Goal: Answer question/provide support: Share knowledge or assist other users

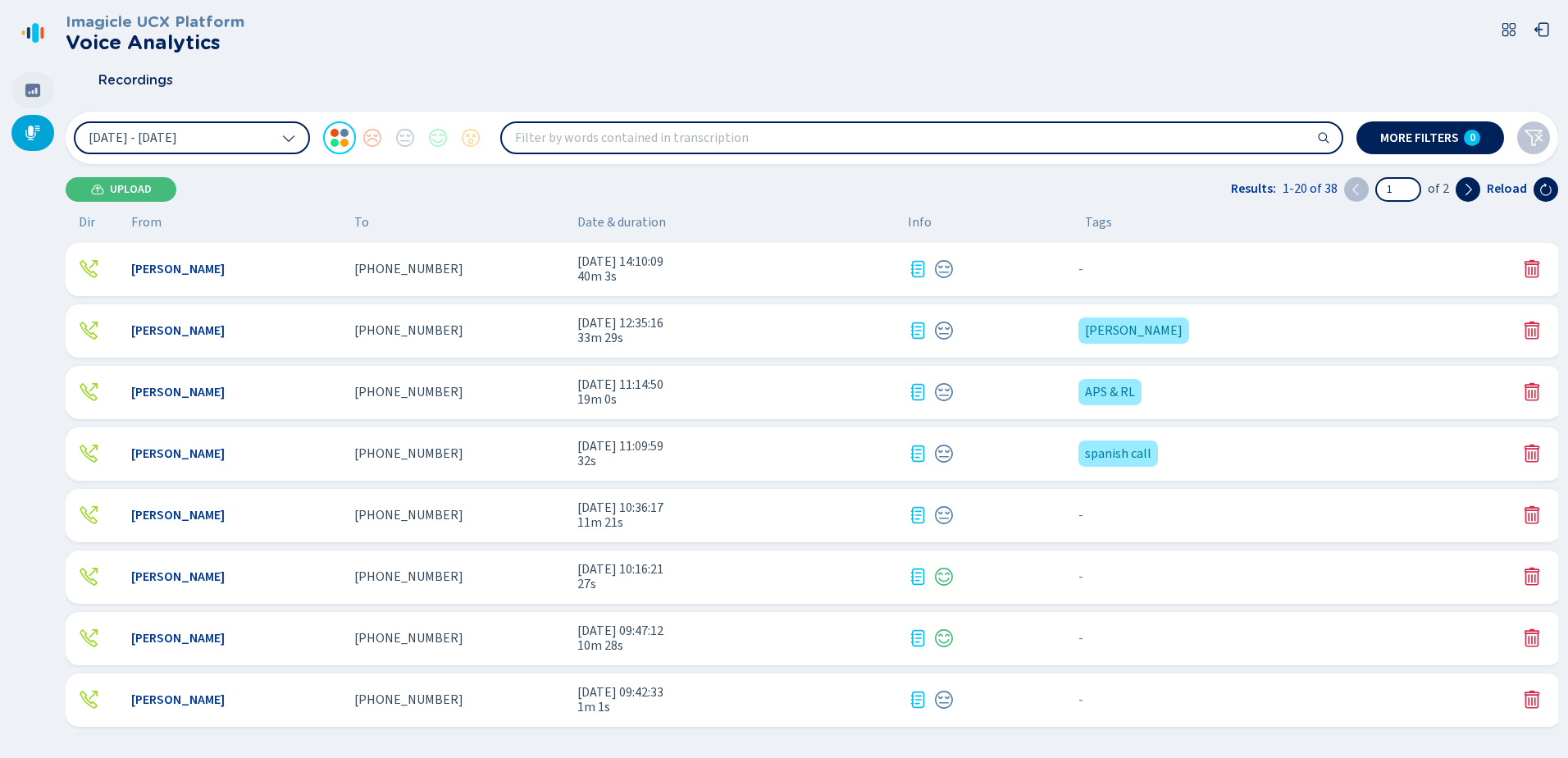
click at [39, 84] on icon at bounding box center [33, 91] width 16 height 16
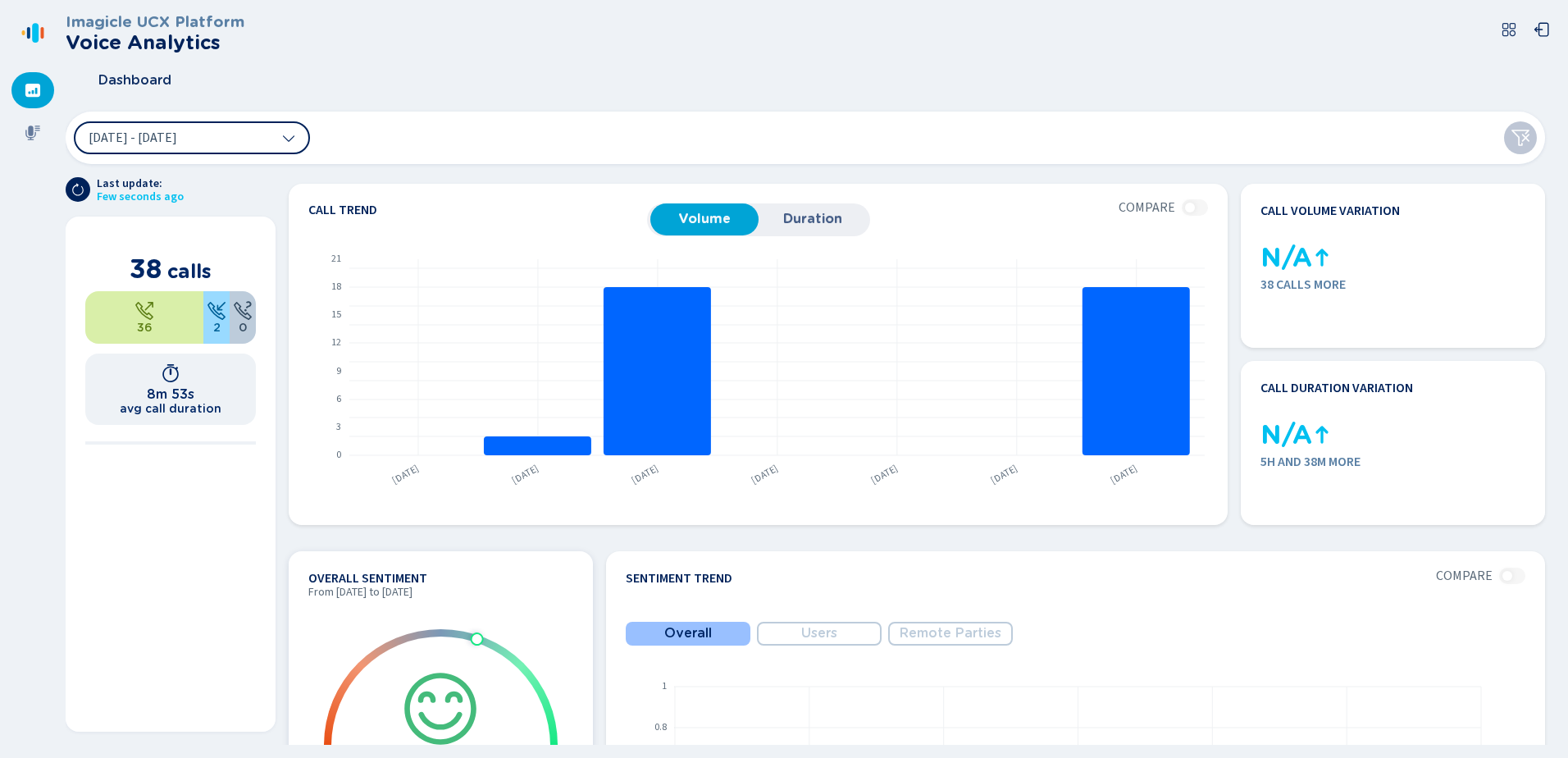
click at [365, 551] on section "Overall Sentiment From 24 Sep 2025 to 30 Sep 2025 Positive 0.2 No data for 17 S…" at bounding box center [440, 725] width 304 height 348
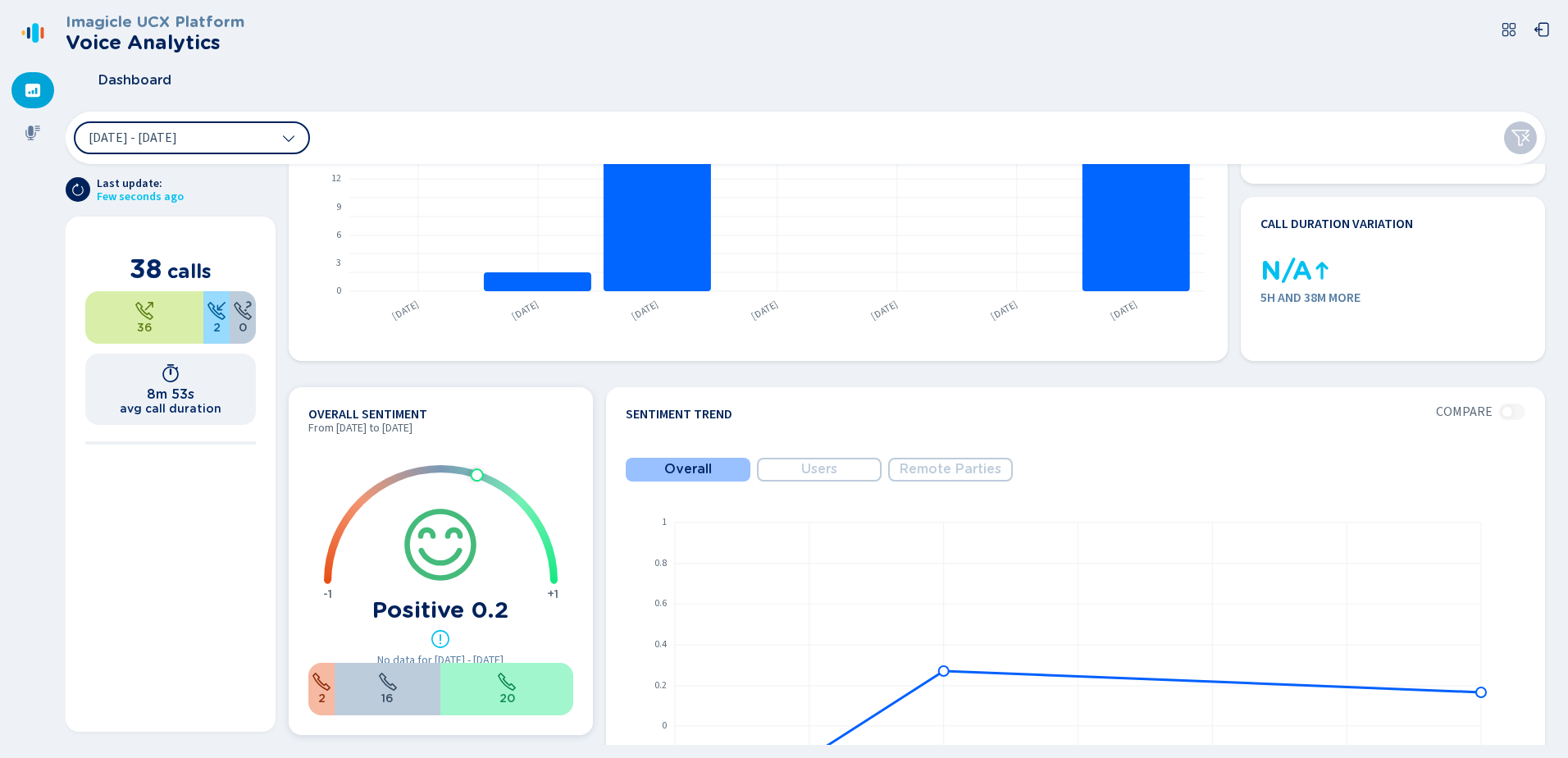
scroll to position [246, 0]
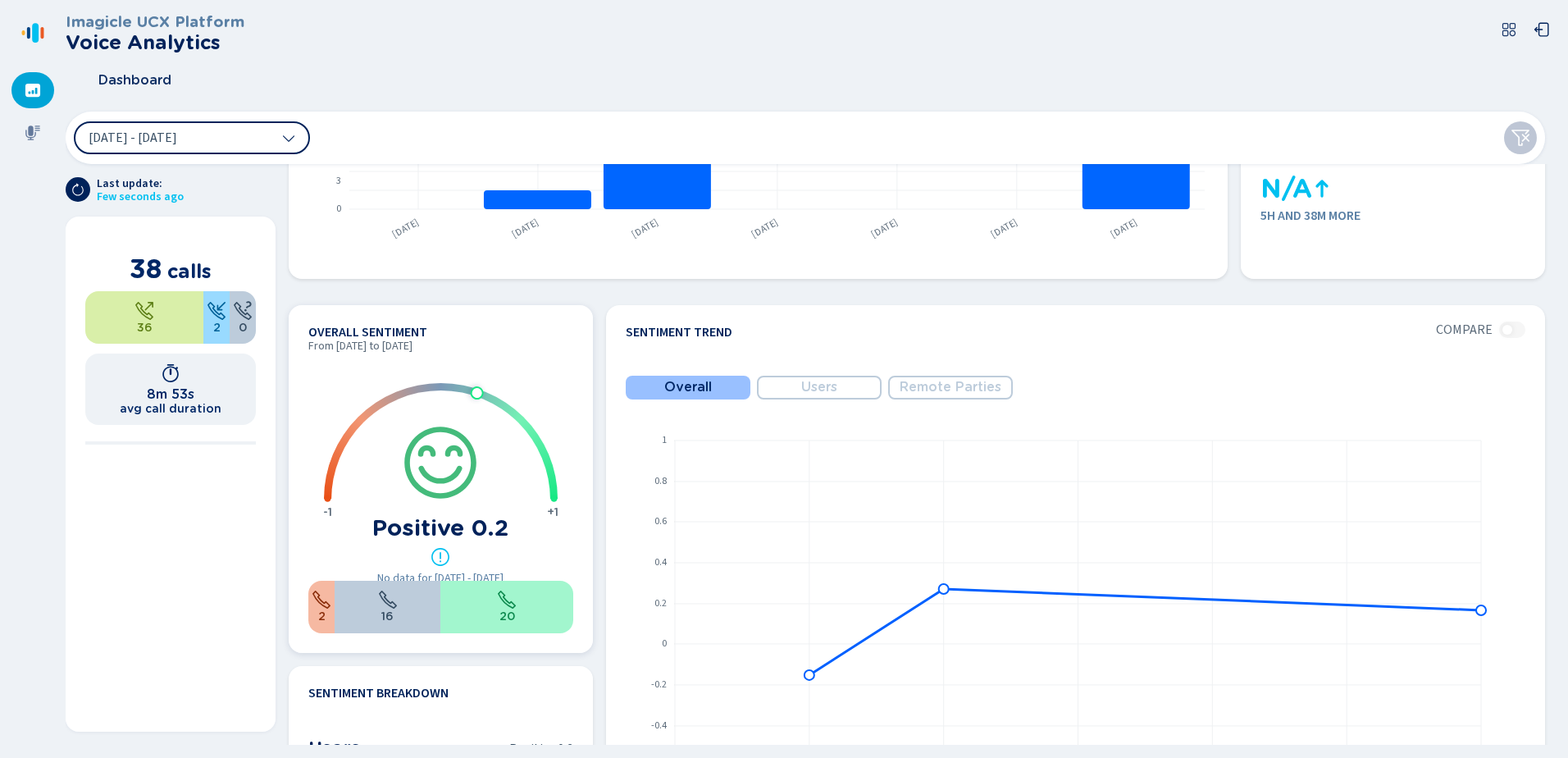
drag, startPoint x: 478, startPoint y: 392, endPoint x: 501, endPoint y: 413, distance: 31.1
click at [501, 413] on div at bounding box center [497, 518] width 185 height 261
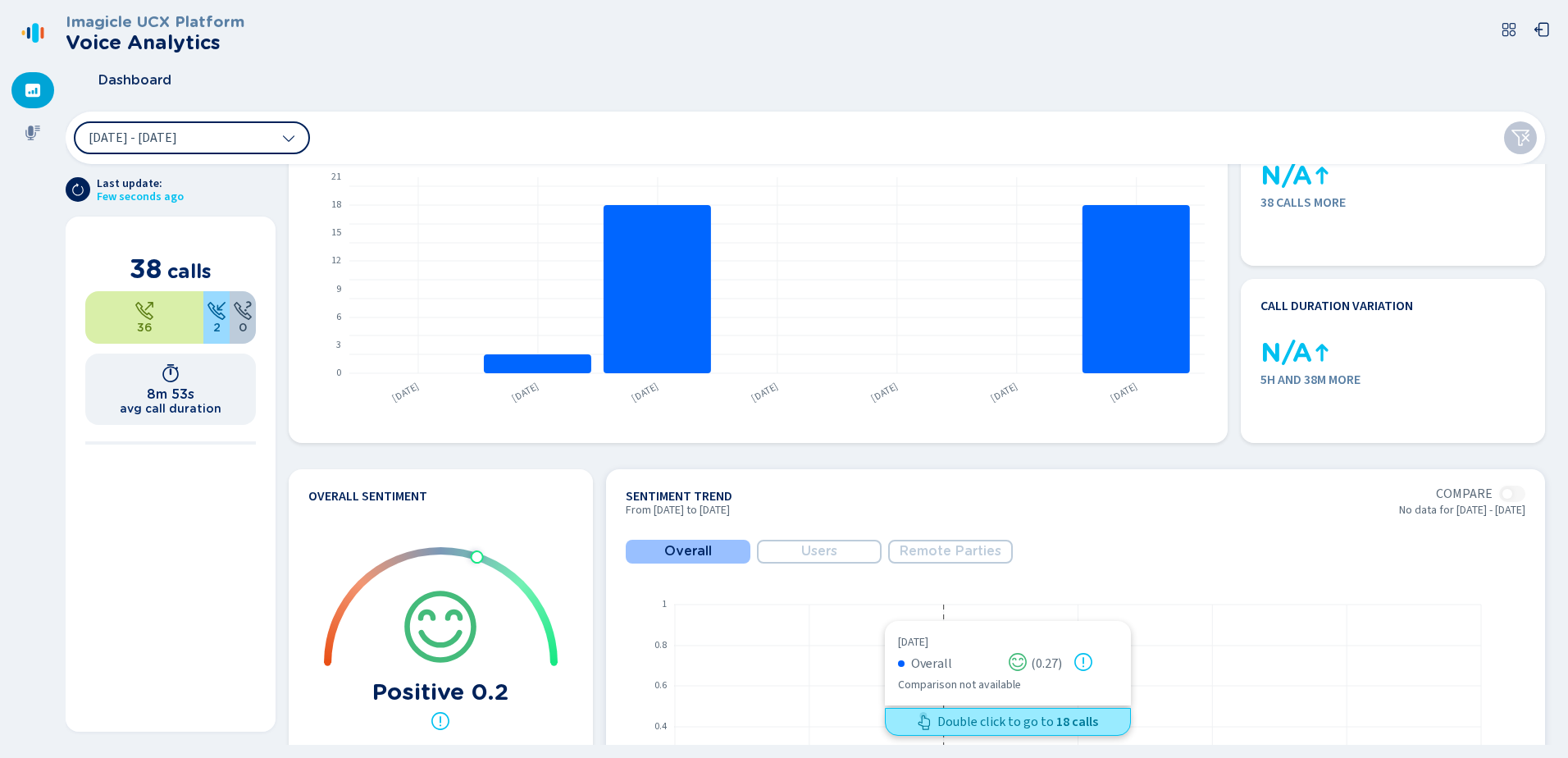
scroll to position [0, 0]
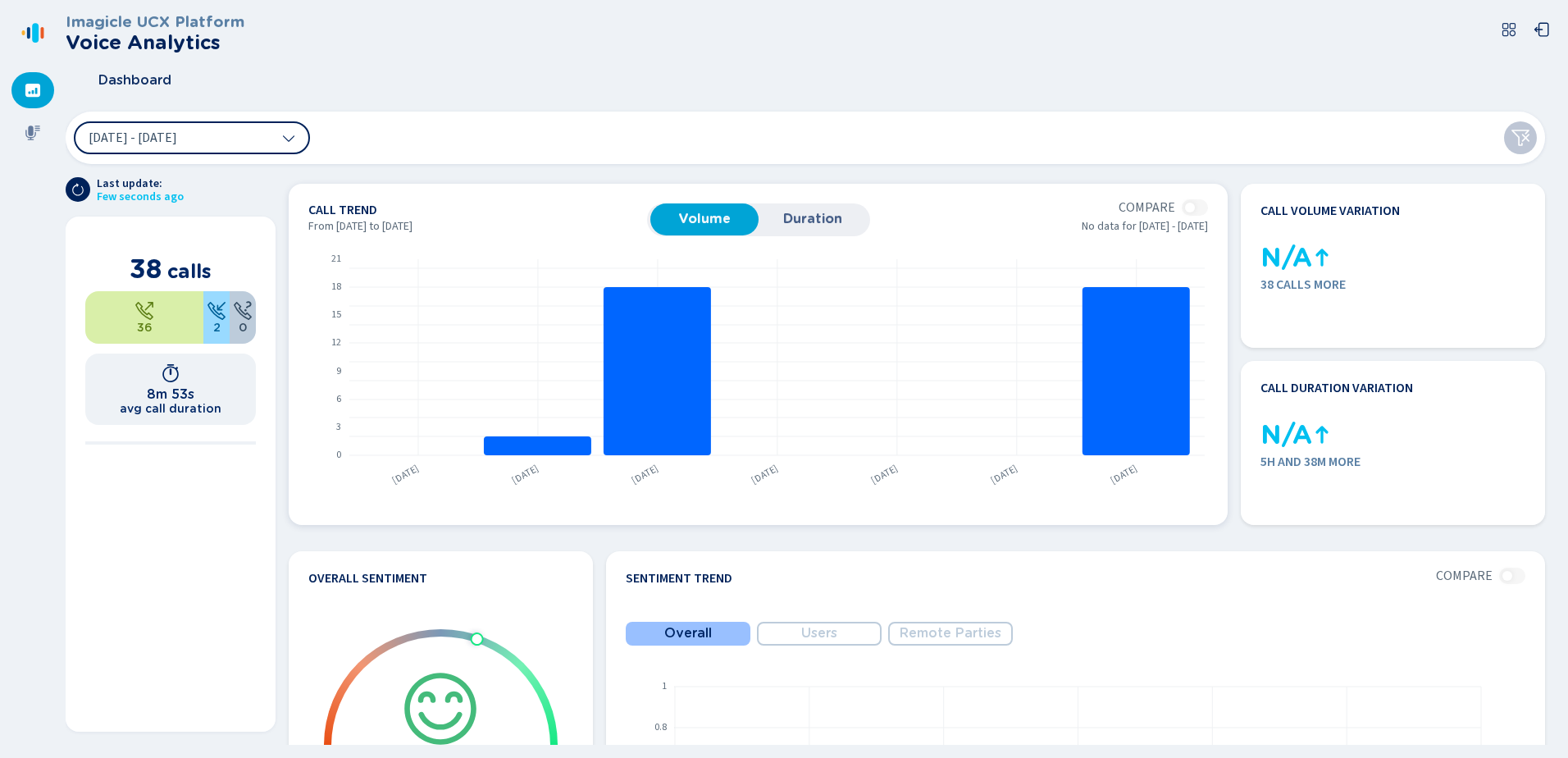
click at [821, 212] on span "Duration" at bounding box center [812, 219] width 92 height 15
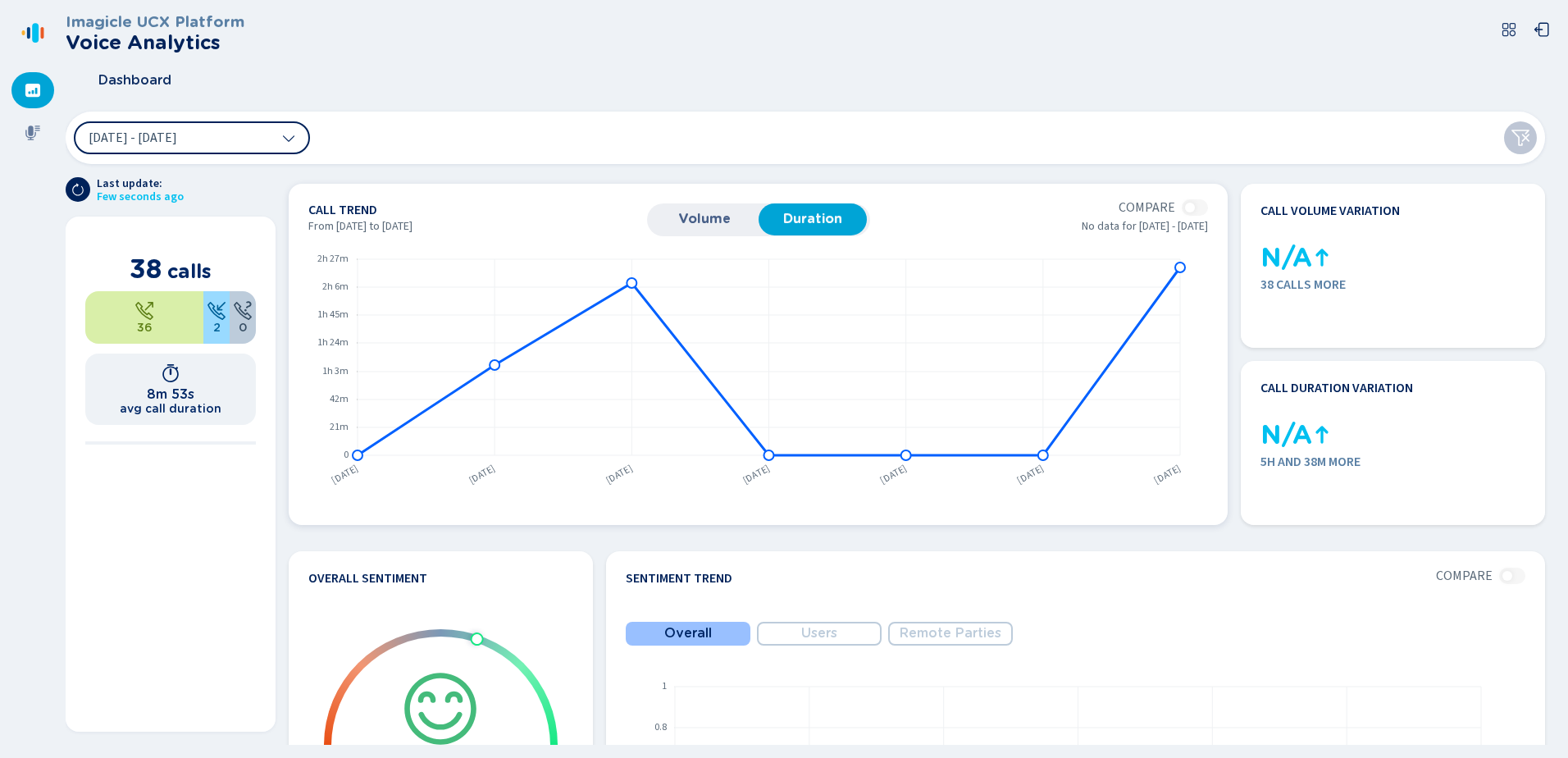
click at [716, 215] on span "Volume" at bounding box center [705, 219] width 92 height 15
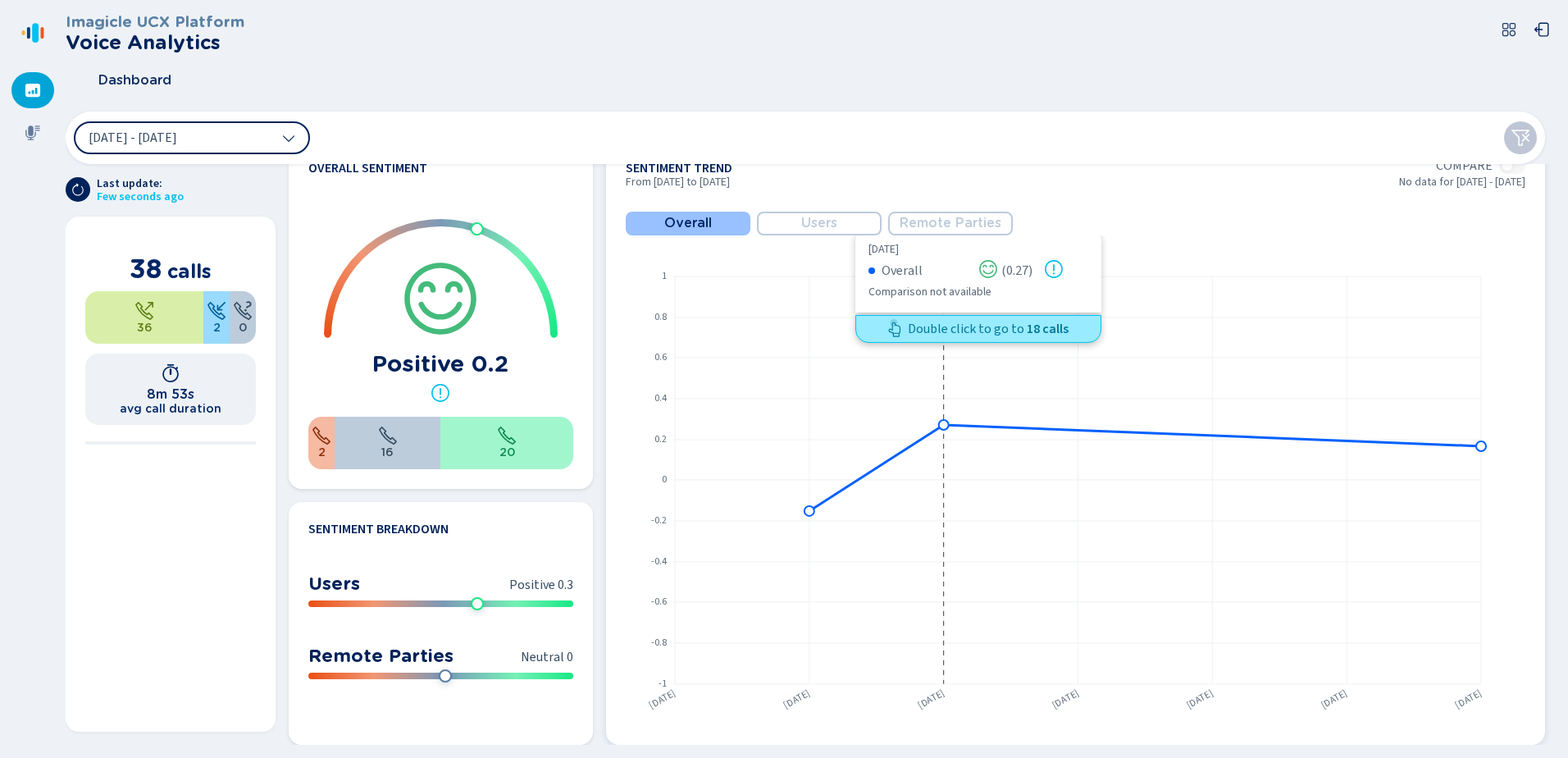
scroll to position [436, 0]
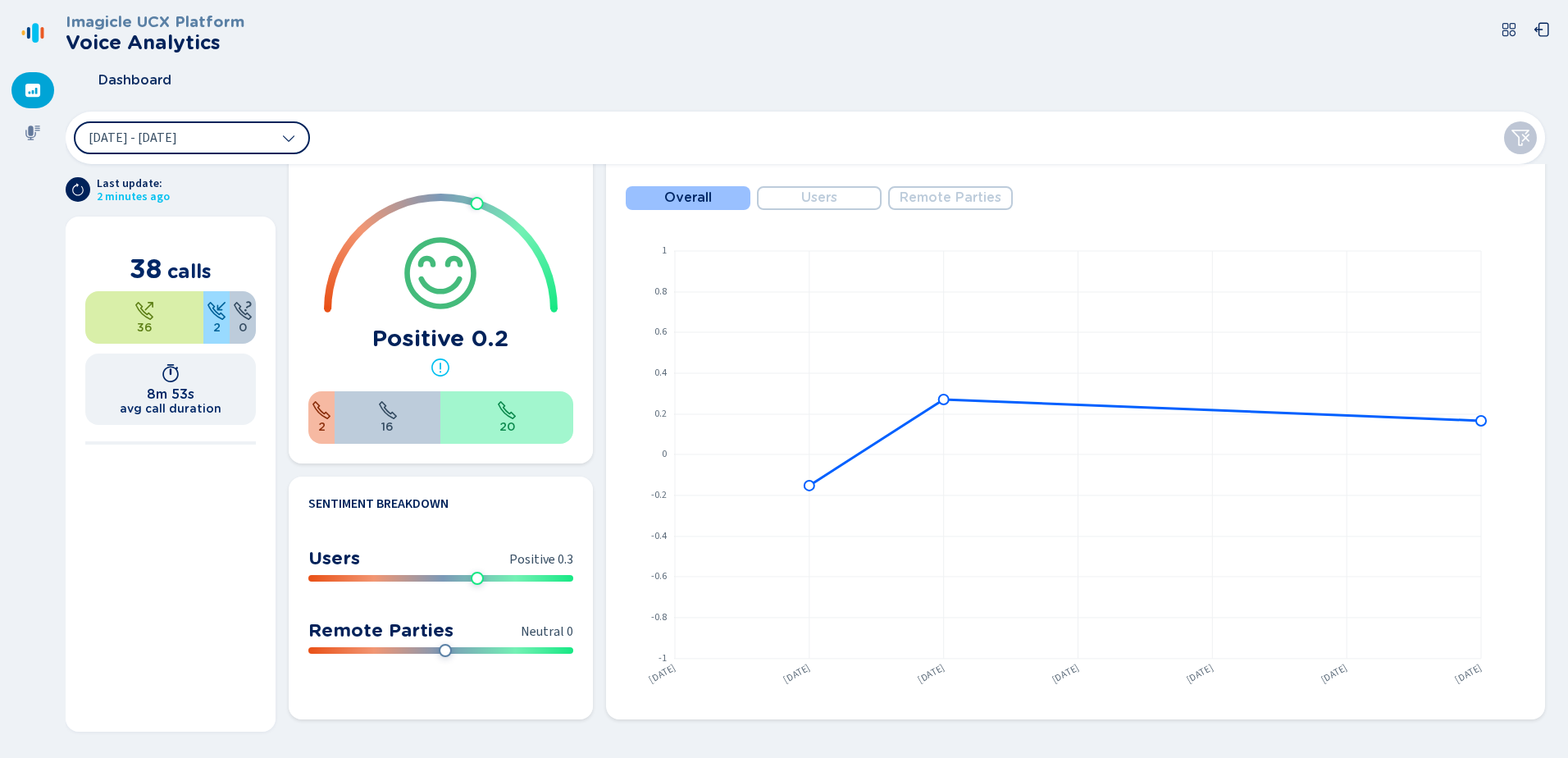
click at [334, 723] on section "Call trend Volume Duration Compare From 24 Sep 2025 to 30 Sep 2025 No data for …" at bounding box center [917, 455] width 1283 height 582
click at [220, 548] on section "From 24 Sep 2025 to 30 Sep 2025 38 calls 36 2 0 8m 53s avg call duration" at bounding box center [171, 475] width 210 height 516
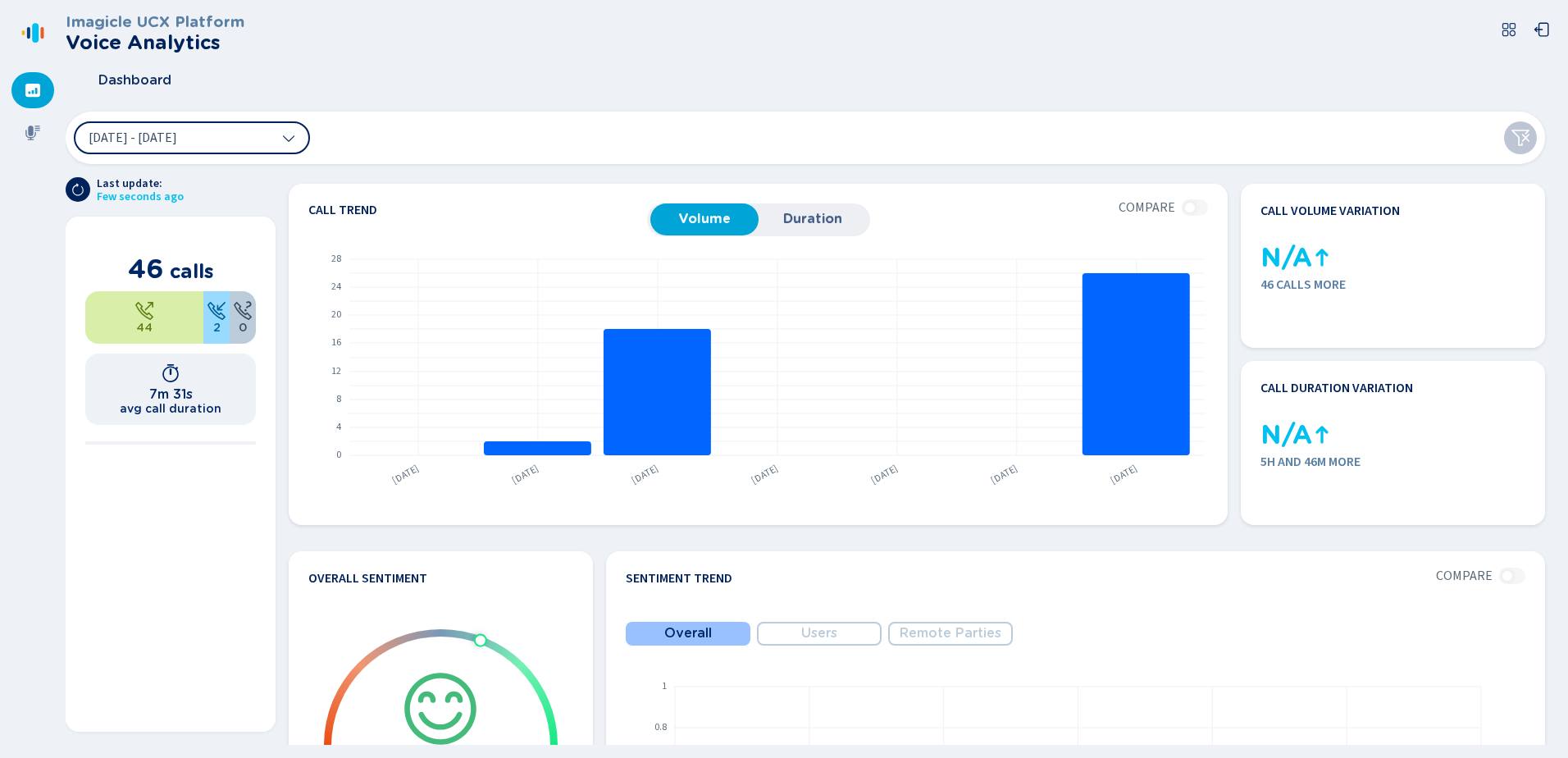
drag, startPoint x: 1022, startPoint y: 69, endPoint x: 898, endPoint y: 16, distance: 134.9
click at [1022, 69] on div "Dashboard" at bounding box center [812, 80] width 1493 height 41
click at [40, 127] on icon at bounding box center [33, 133] width 16 height 16
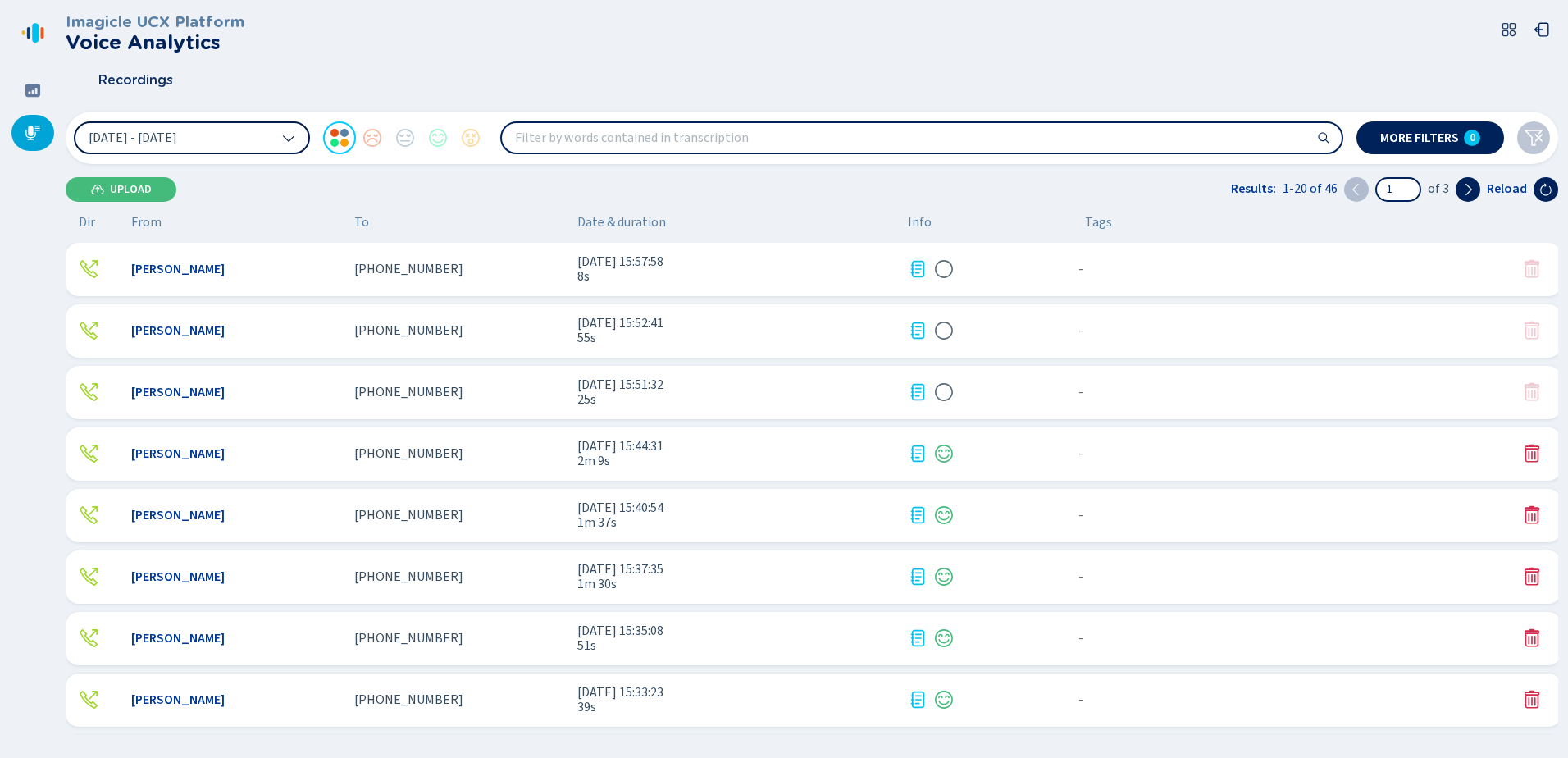
click at [288, 132] on icon at bounding box center [289, 138] width 13 height 13
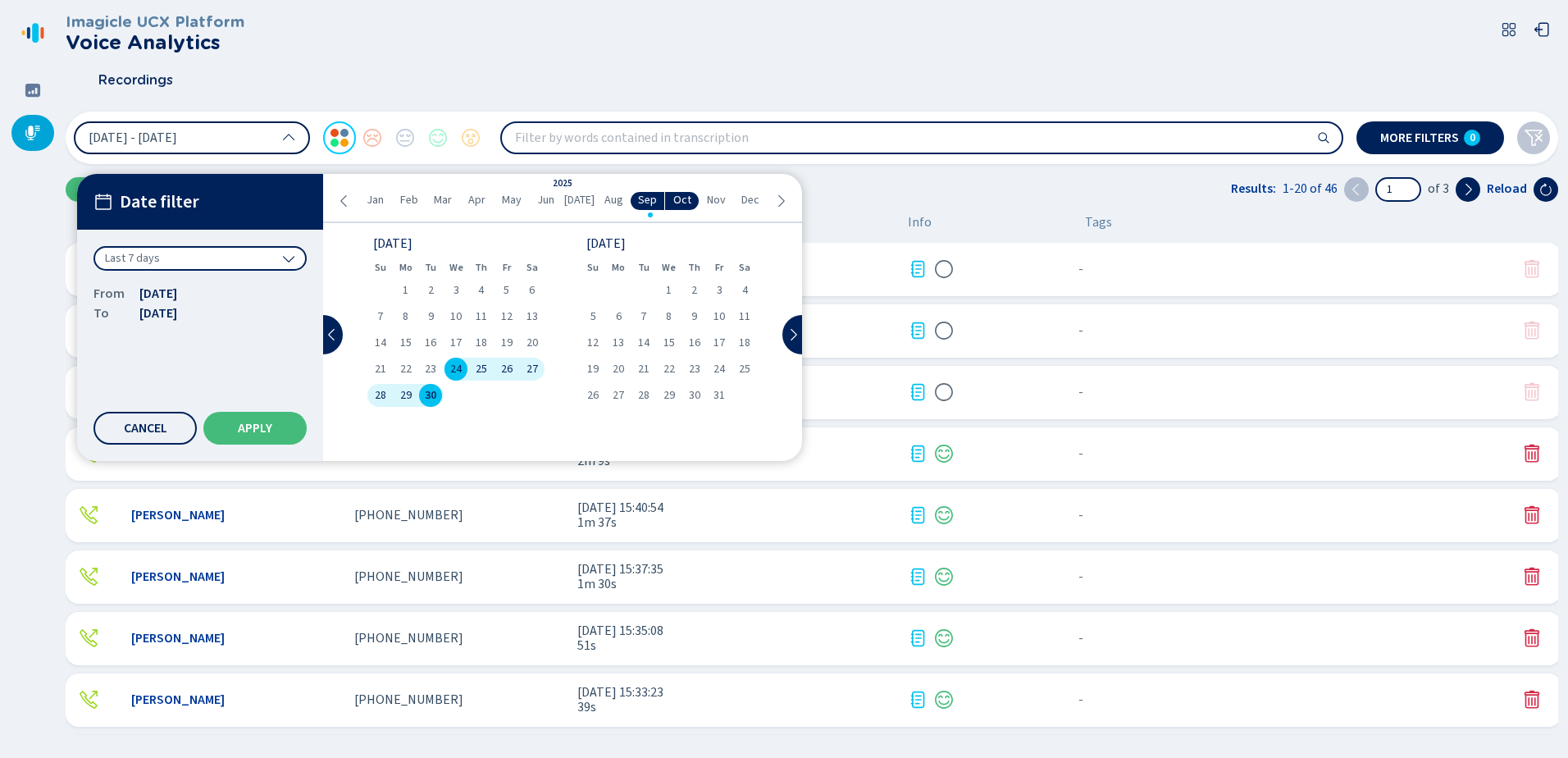
click at [435, 396] on span "30" at bounding box center [430, 395] width 12 height 12
click at [433, 396] on span "30" at bounding box center [430, 395] width 12 height 12
click at [272, 425] on span "Apply" at bounding box center [255, 428] width 35 height 13
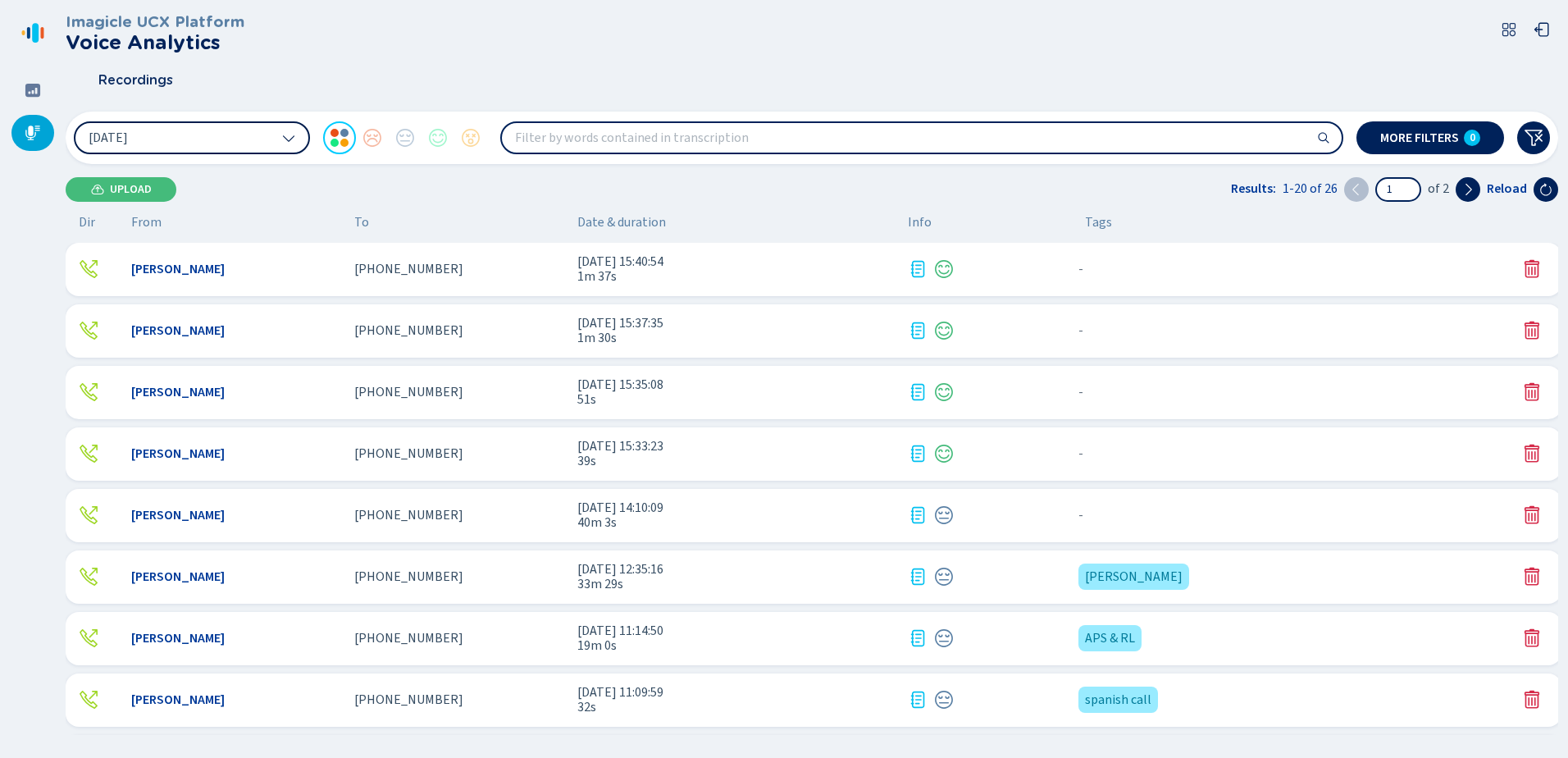
scroll to position [411, 0]
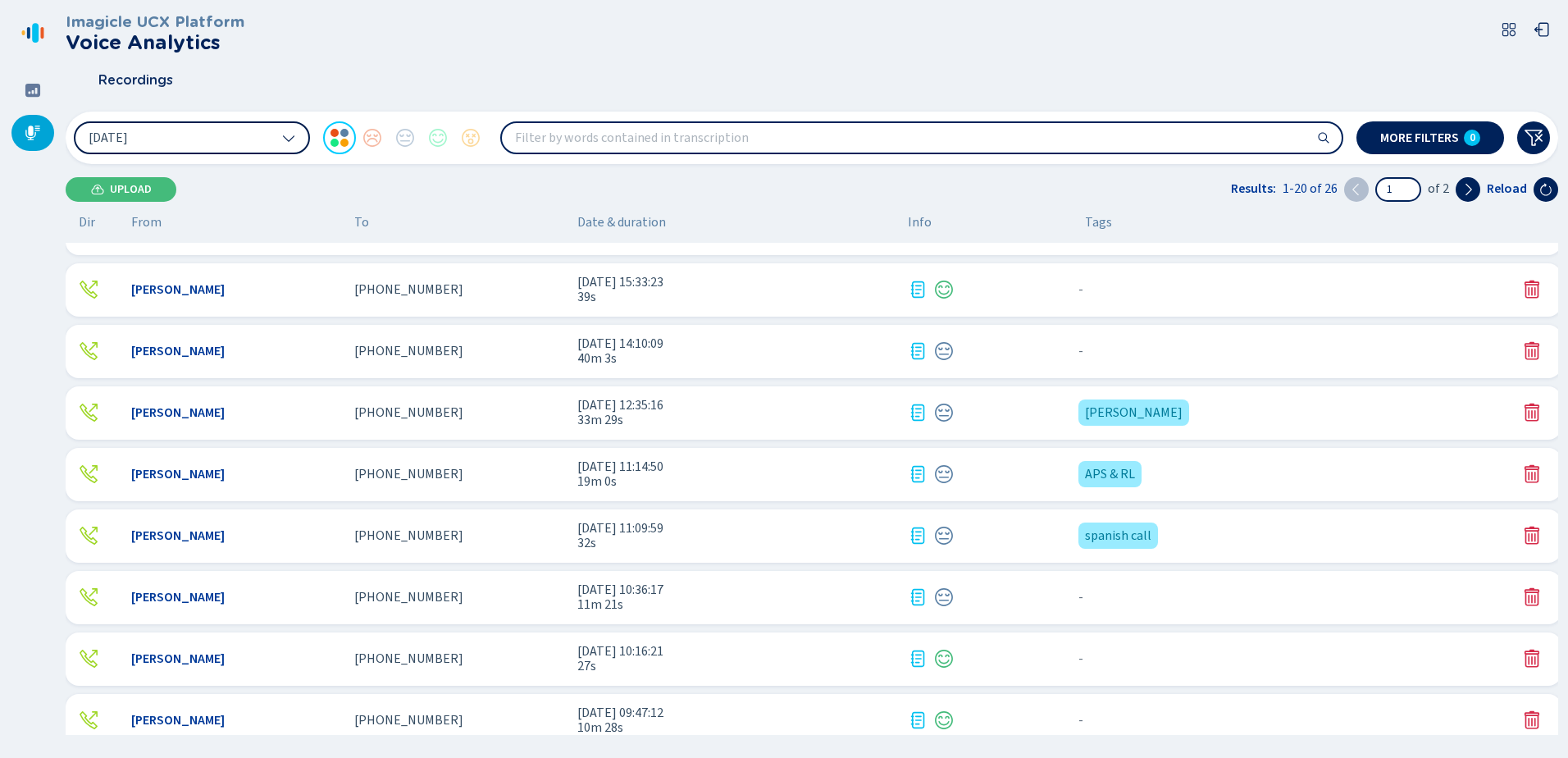
click at [1166, 405] on div "[PERSON_NAME] {{hiddenTagsCount}} more" at bounding box center [1290, 413] width 437 height 33
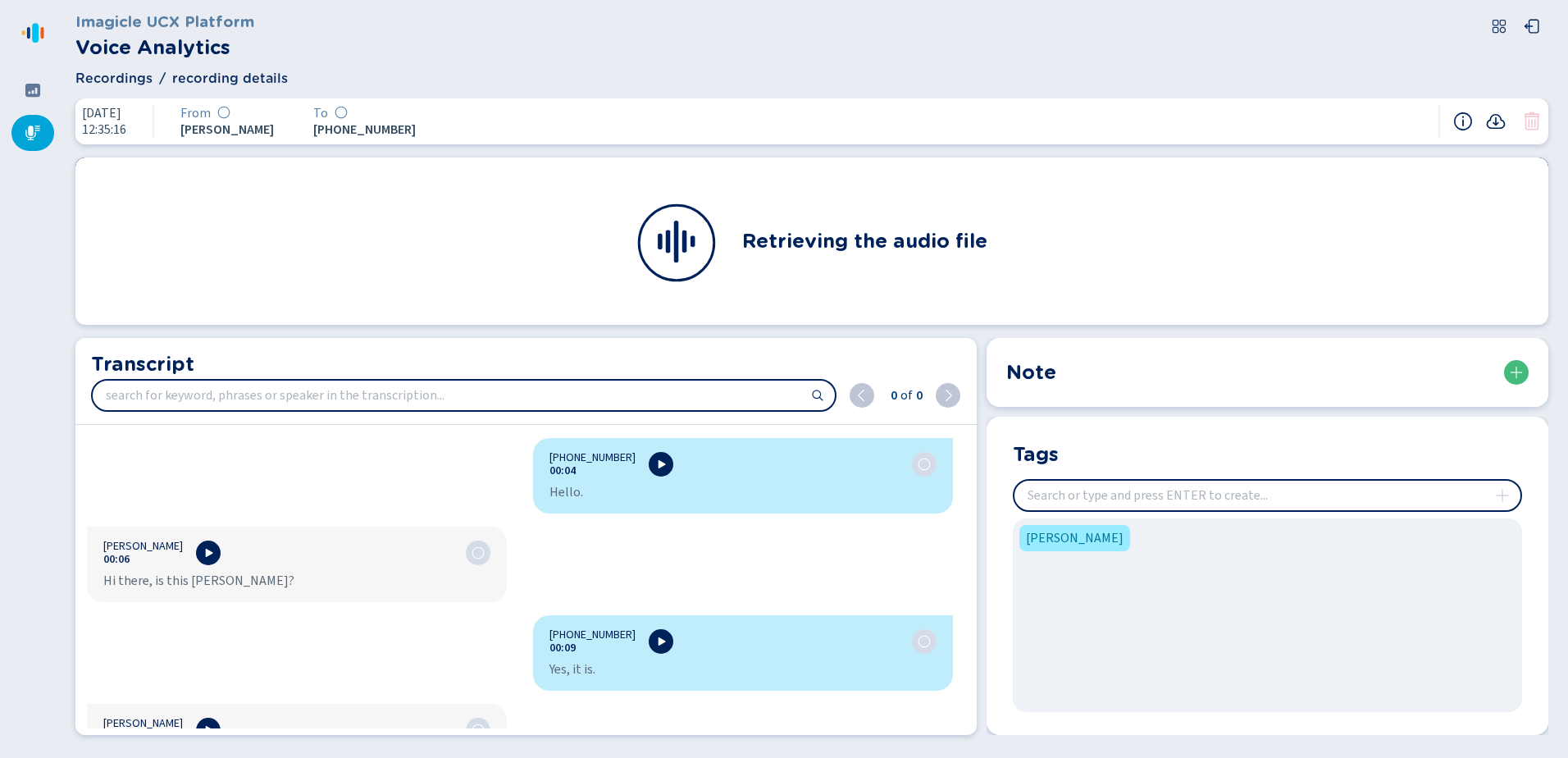
click at [1171, 361] on div at bounding box center [1292, 372] width 472 height 25
click at [1516, 368] on icon at bounding box center [1517, 372] width 13 height 13
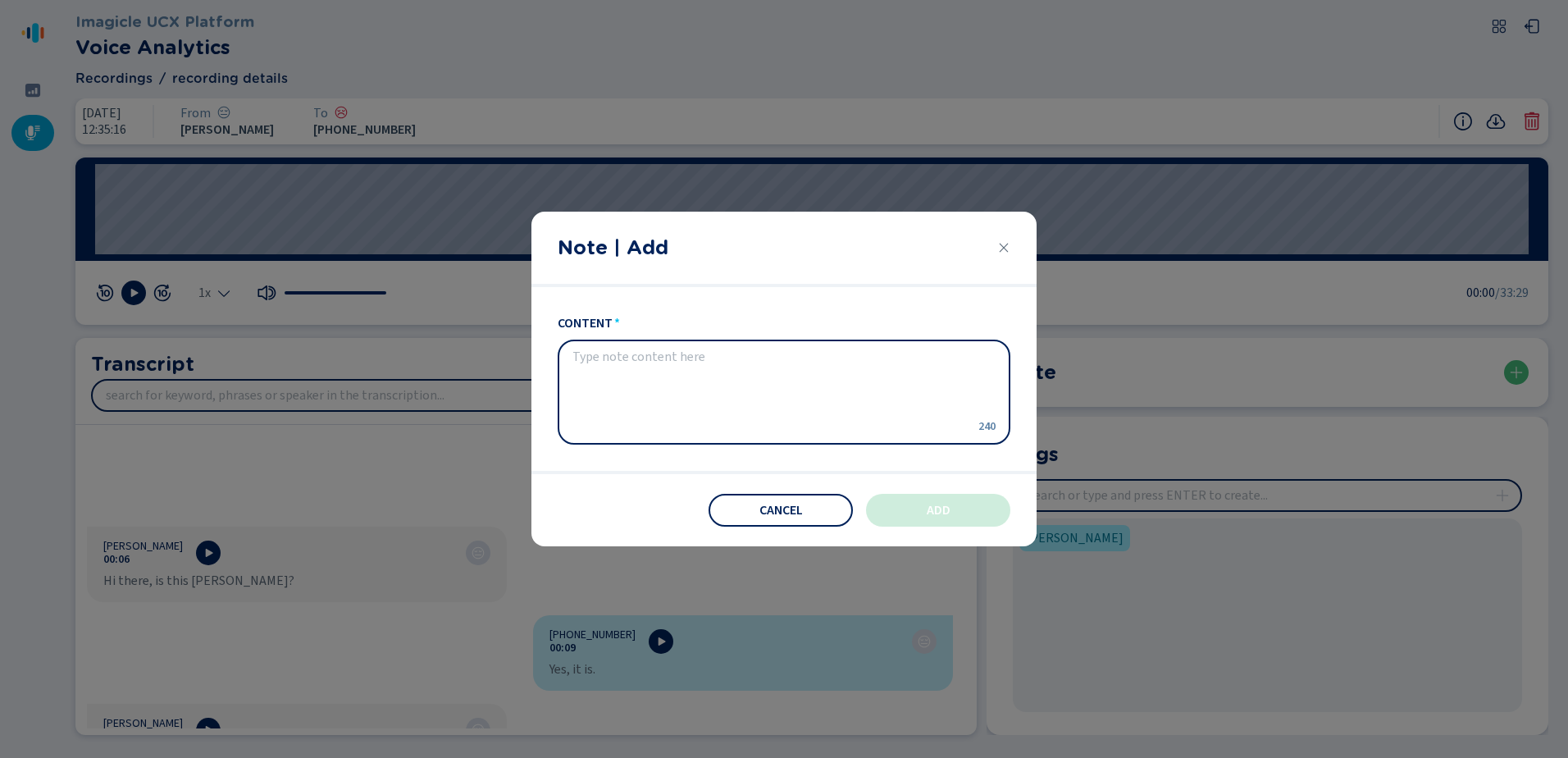
click at [776, 380] on textarea "content" at bounding box center [771, 391] width 397 height 85
drag, startPoint x: 865, startPoint y: 389, endPoint x: 875, endPoint y: 384, distance: 11.2
click at [867, 386] on textarea "Send message to PCP per pts concerns; advised" at bounding box center [771, 391] width 397 height 85
type textarea "Send message to PCP per pts concerns; advised PCP team to contact w updates."
click at [965, 508] on button "Add" at bounding box center [938, 510] width 144 height 33
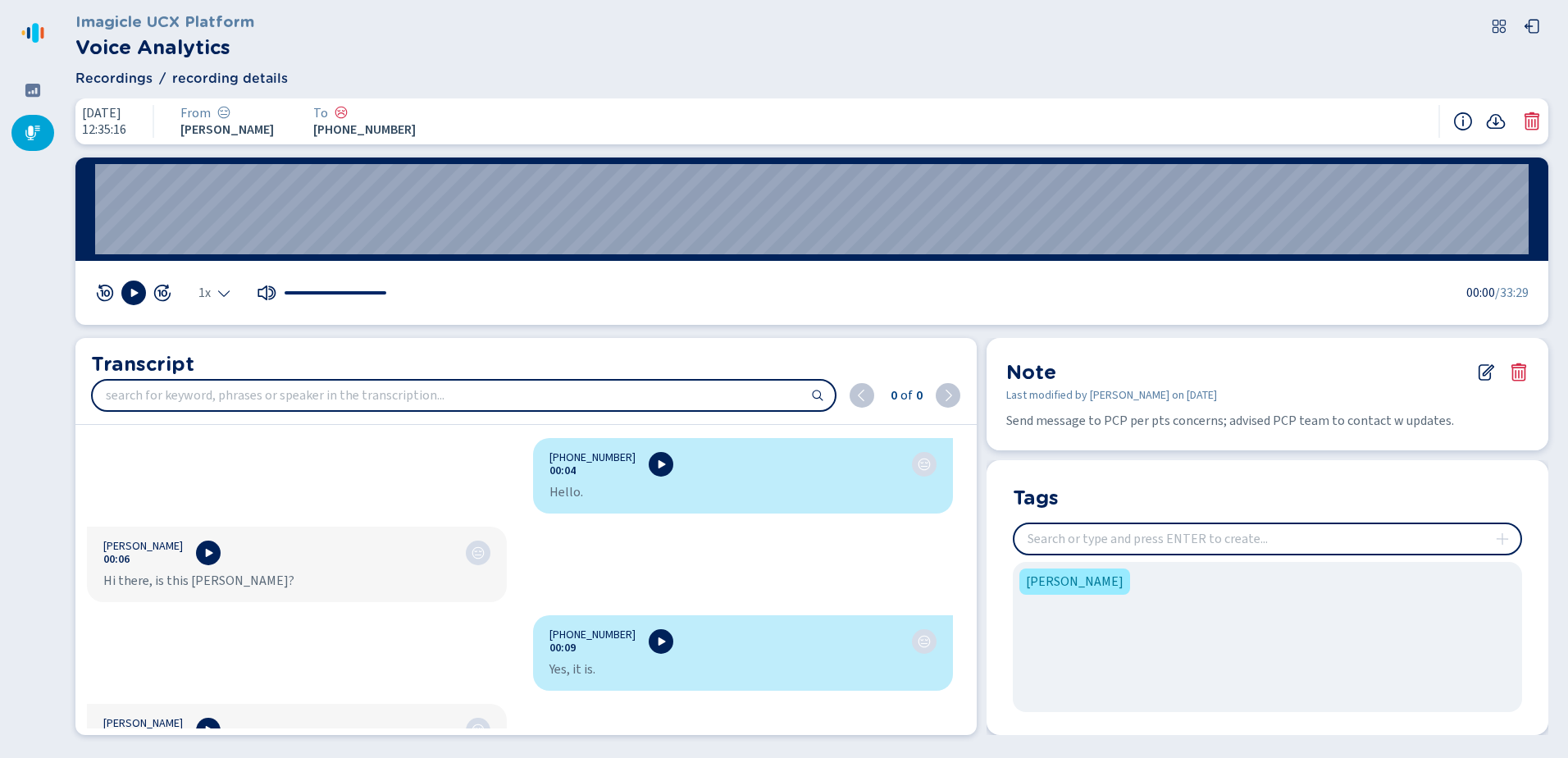
scroll to position [165, 0]
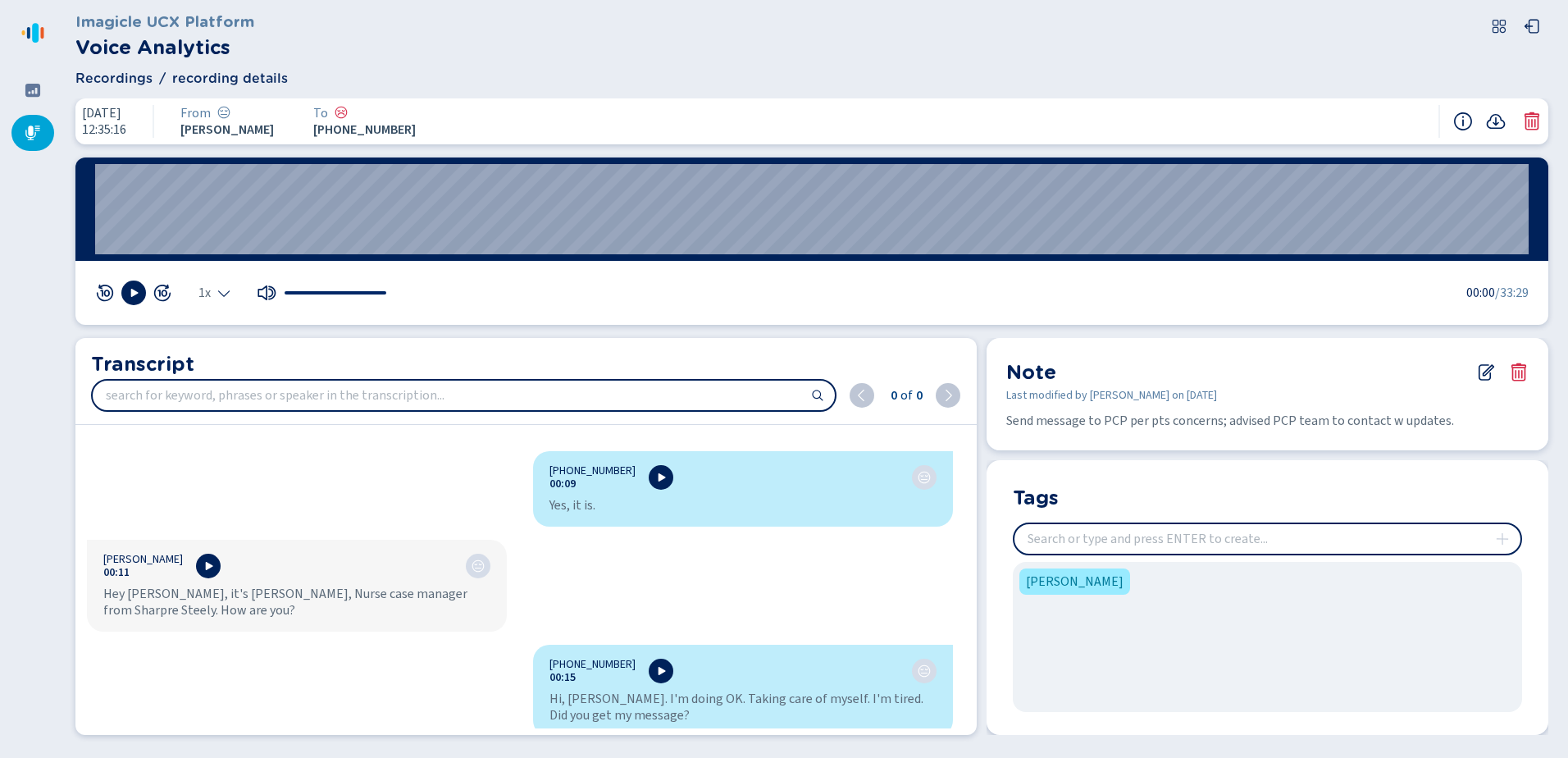
click at [1170, 423] on span "Send message to PCP per pts concerns; advised PCP team to contact w updates." at bounding box center [1267, 422] width 523 height 20
click at [1484, 369] on icon at bounding box center [1487, 373] width 20 height 20
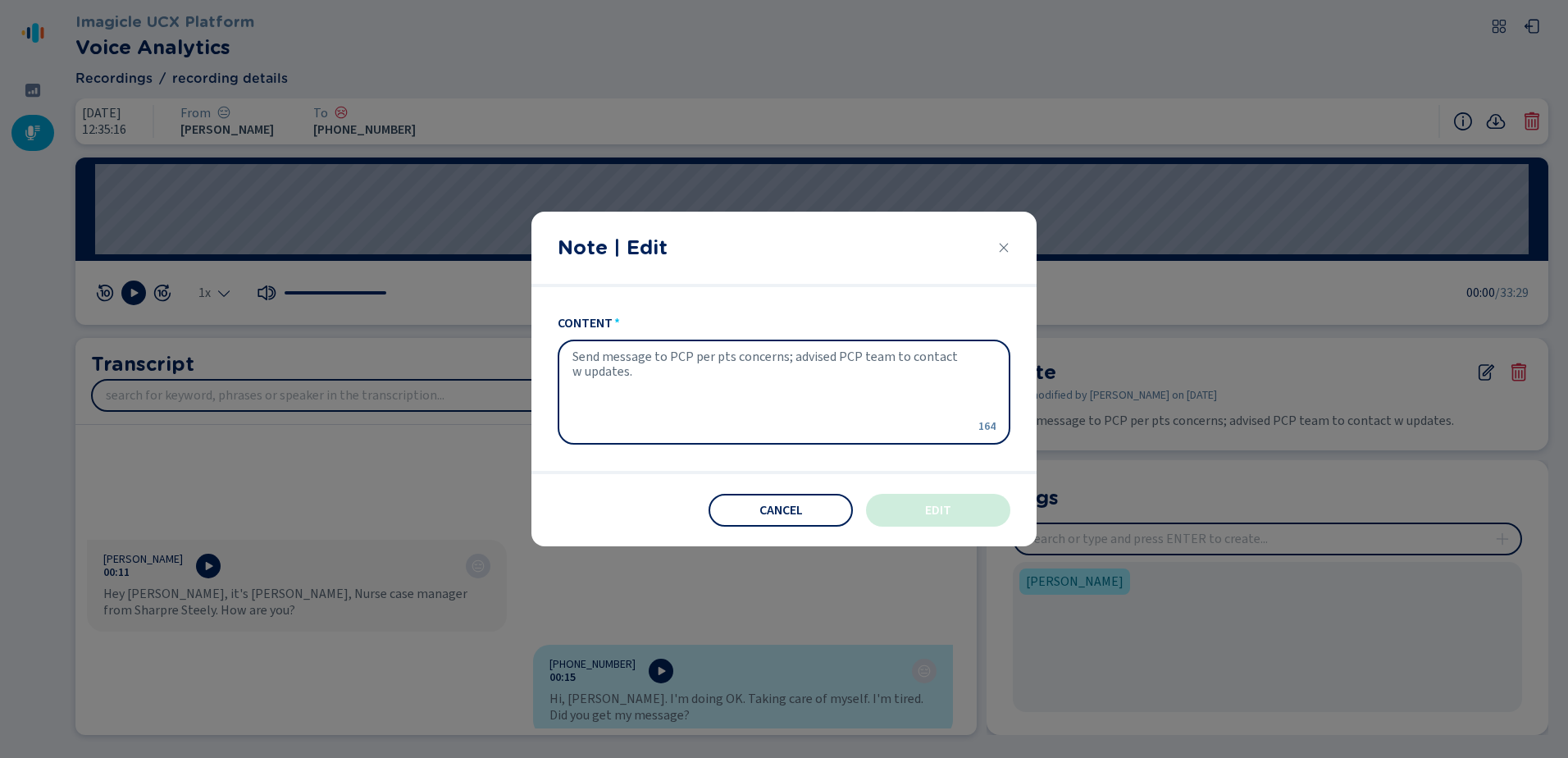
click at [600, 357] on textarea "Send message to PCP per pts concerns; advised PCP team to contact w updates." at bounding box center [771, 391] width 397 height 85
type textarea "Sent message to PCP per pts concerns; advised PCP team to contact w updates."
click at [958, 510] on button "Edit" at bounding box center [938, 510] width 144 height 33
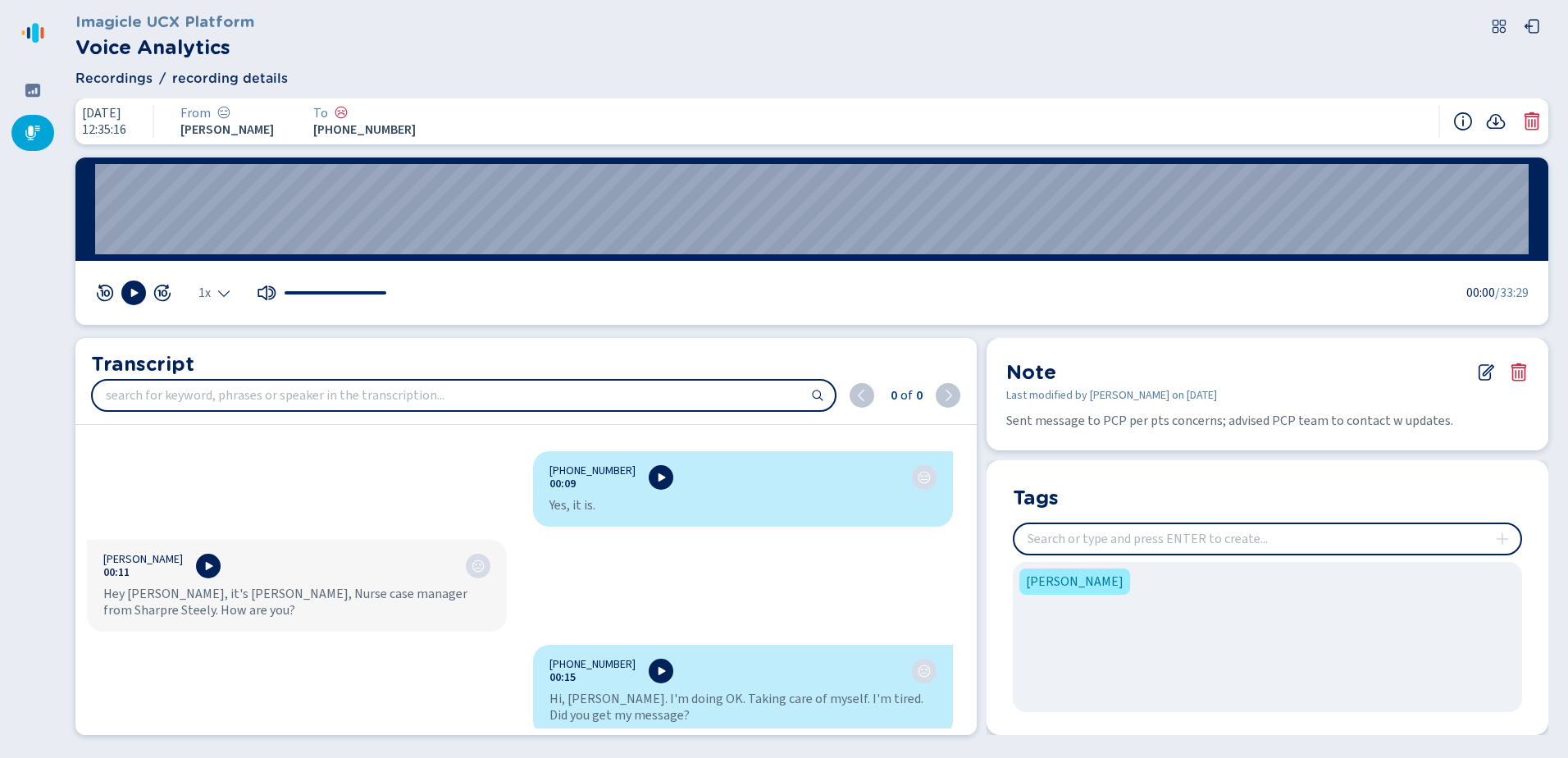
click at [35, 91] on icon at bounding box center [33, 91] width 15 height 13
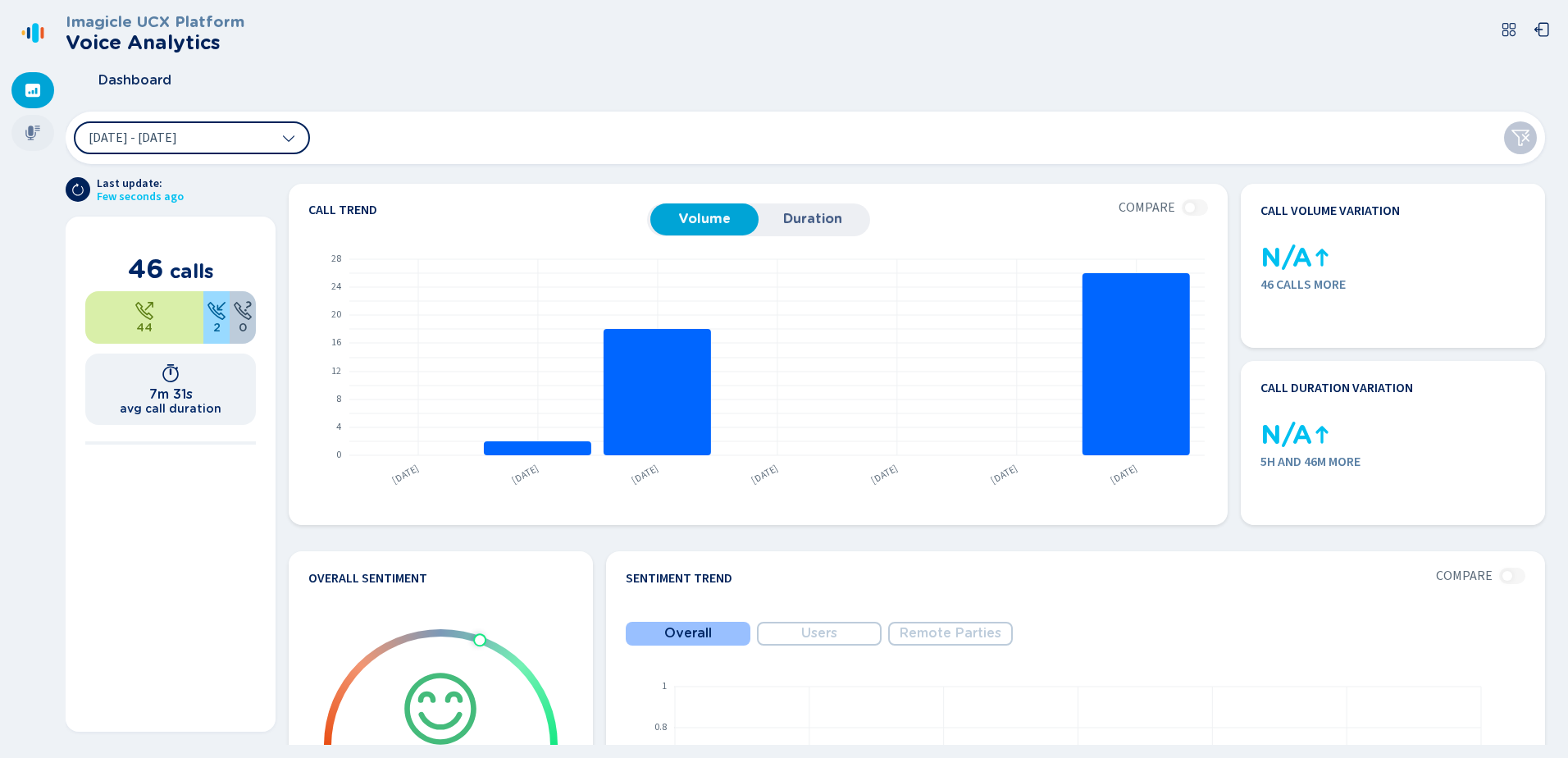
click at [35, 127] on icon at bounding box center [33, 133] width 16 height 16
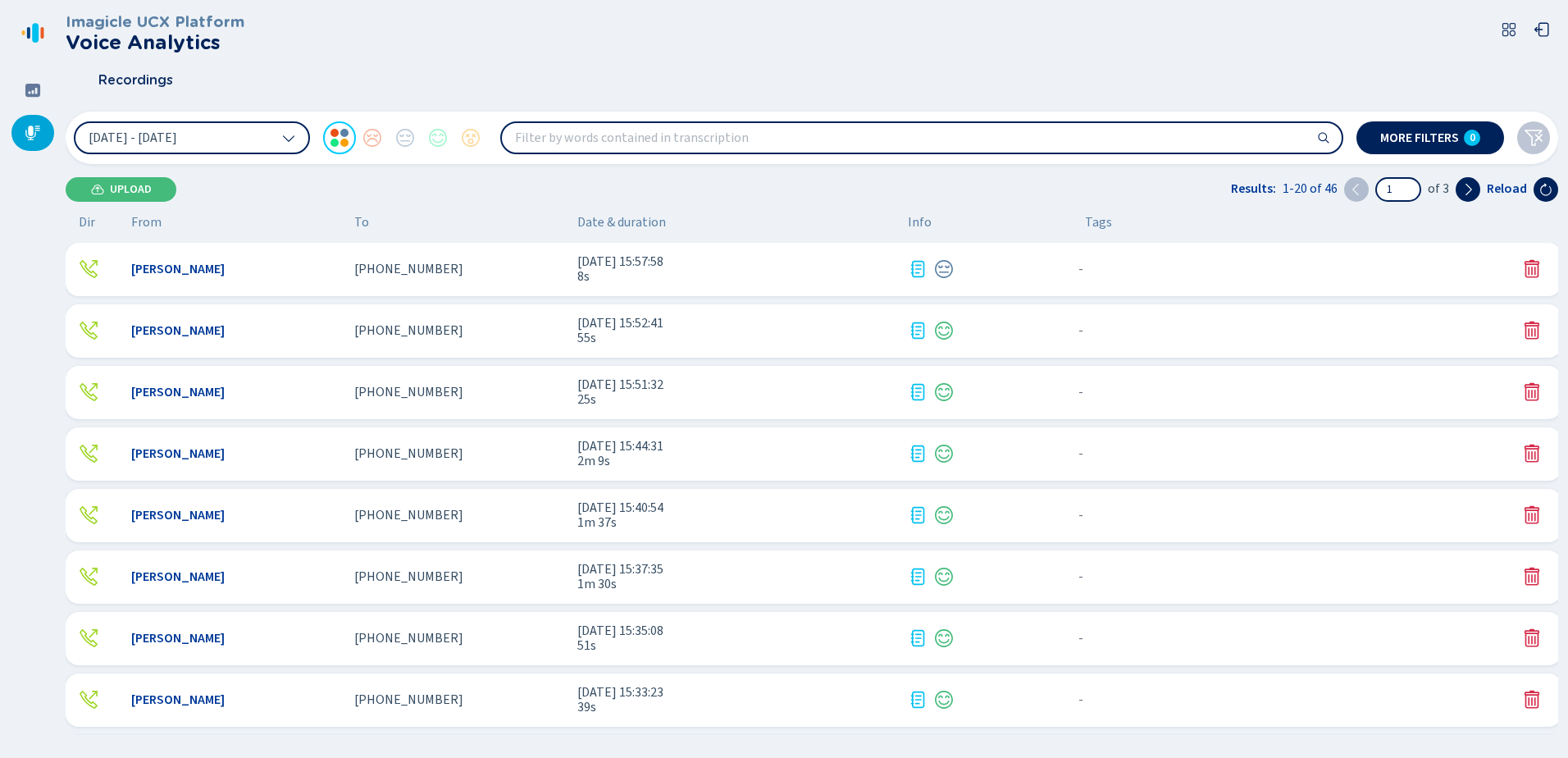
scroll to position [411, 0]
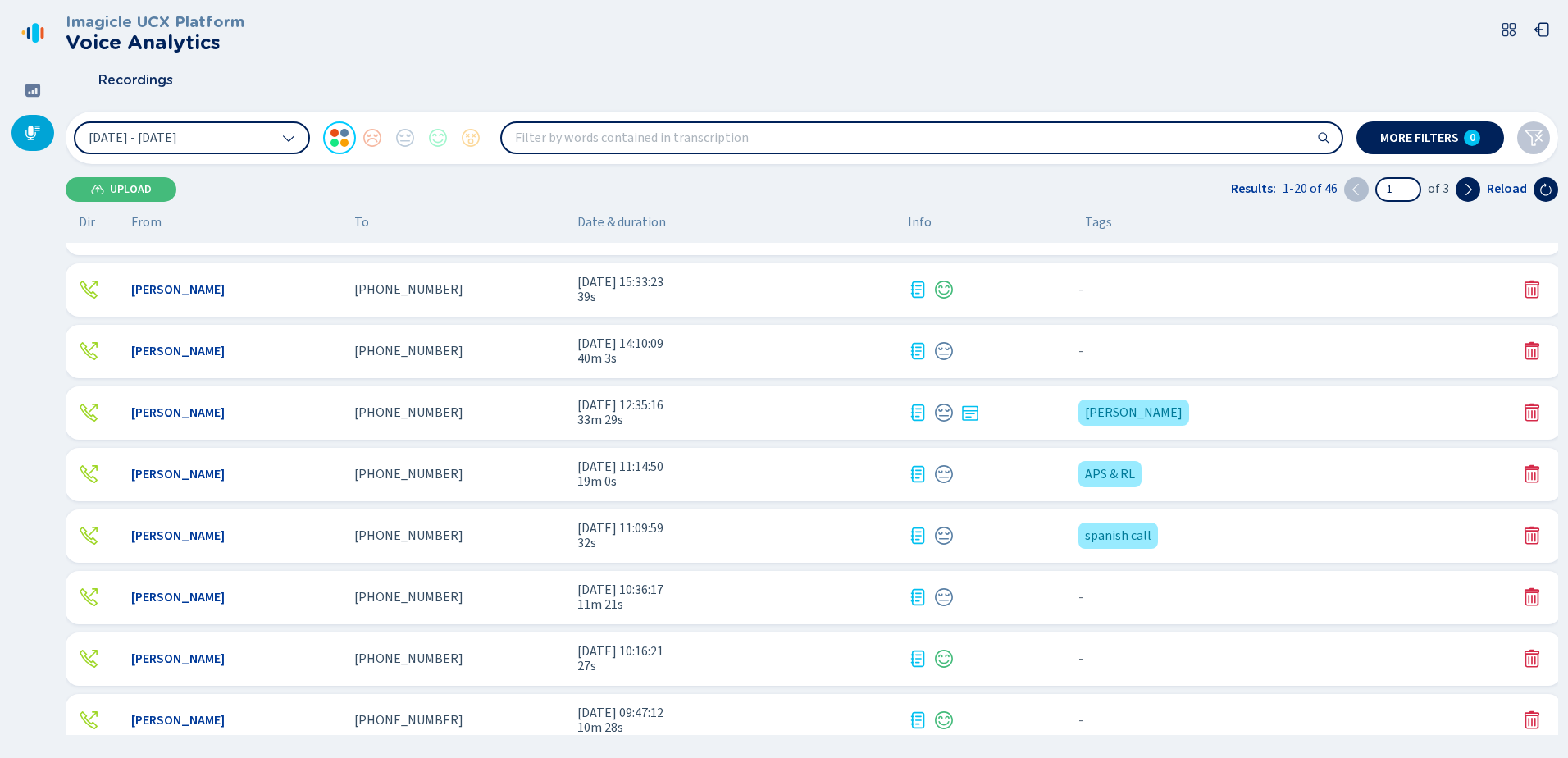
drag, startPoint x: 37, startPoint y: 89, endPoint x: 47, endPoint y: 116, distance: 28.8
click at [37, 89] on icon at bounding box center [33, 91] width 16 height 16
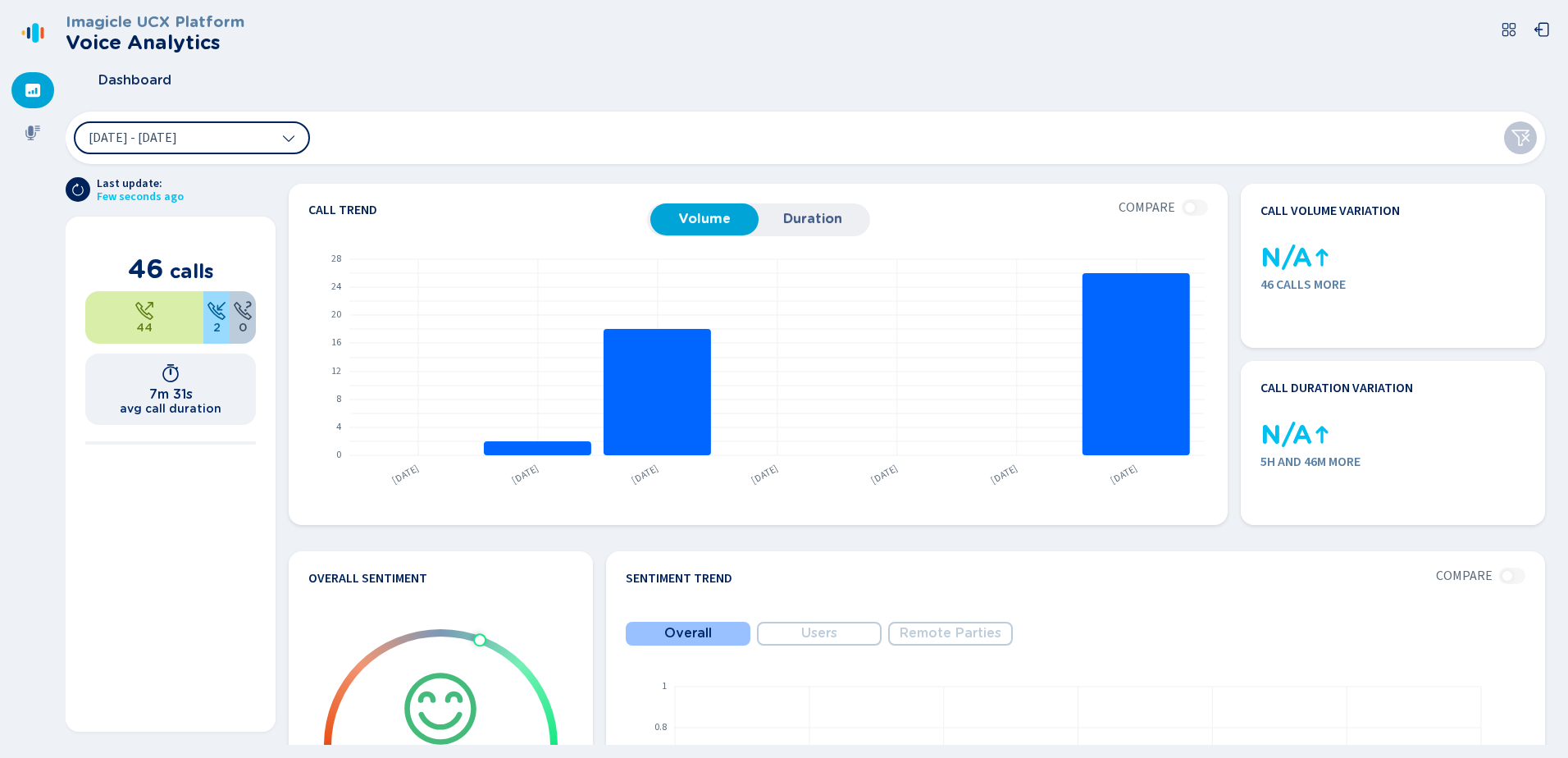
drag, startPoint x: 1559, startPoint y: 309, endPoint x: 1565, endPoint y: 352, distance: 43.4
click at [1565, 352] on section "Imagicle UCX Platform Voice Analytics Dashboard 24 Sep 2025 - 30 Sep 2025 Last …" at bounding box center [817, 379] width 1502 height 758
drag, startPoint x: 1553, startPoint y: 340, endPoint x: 1562, endPoint y: 396, distance: 56.7
click at [1562, 396] on section "Imagicle UCX Platform Voice Analytics Dashboard 24 Sep 2025 - 30 Sep 2025 Last …" at bounding box center [817, 379] width 1502 height 758
click at [35, 131] on icon at bounding box center [33, 133] width 16 height 16
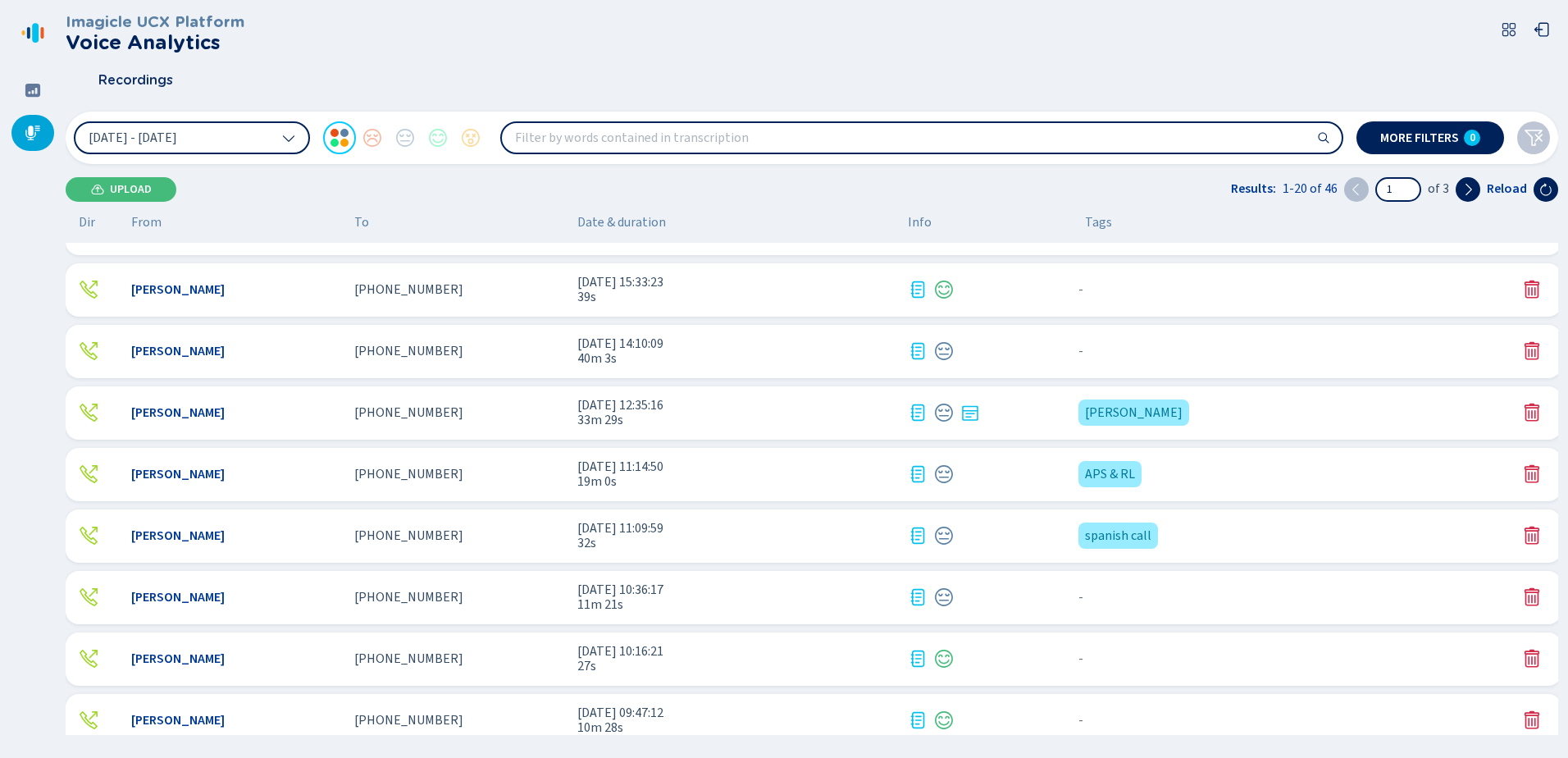
scroll to position [493, 0]
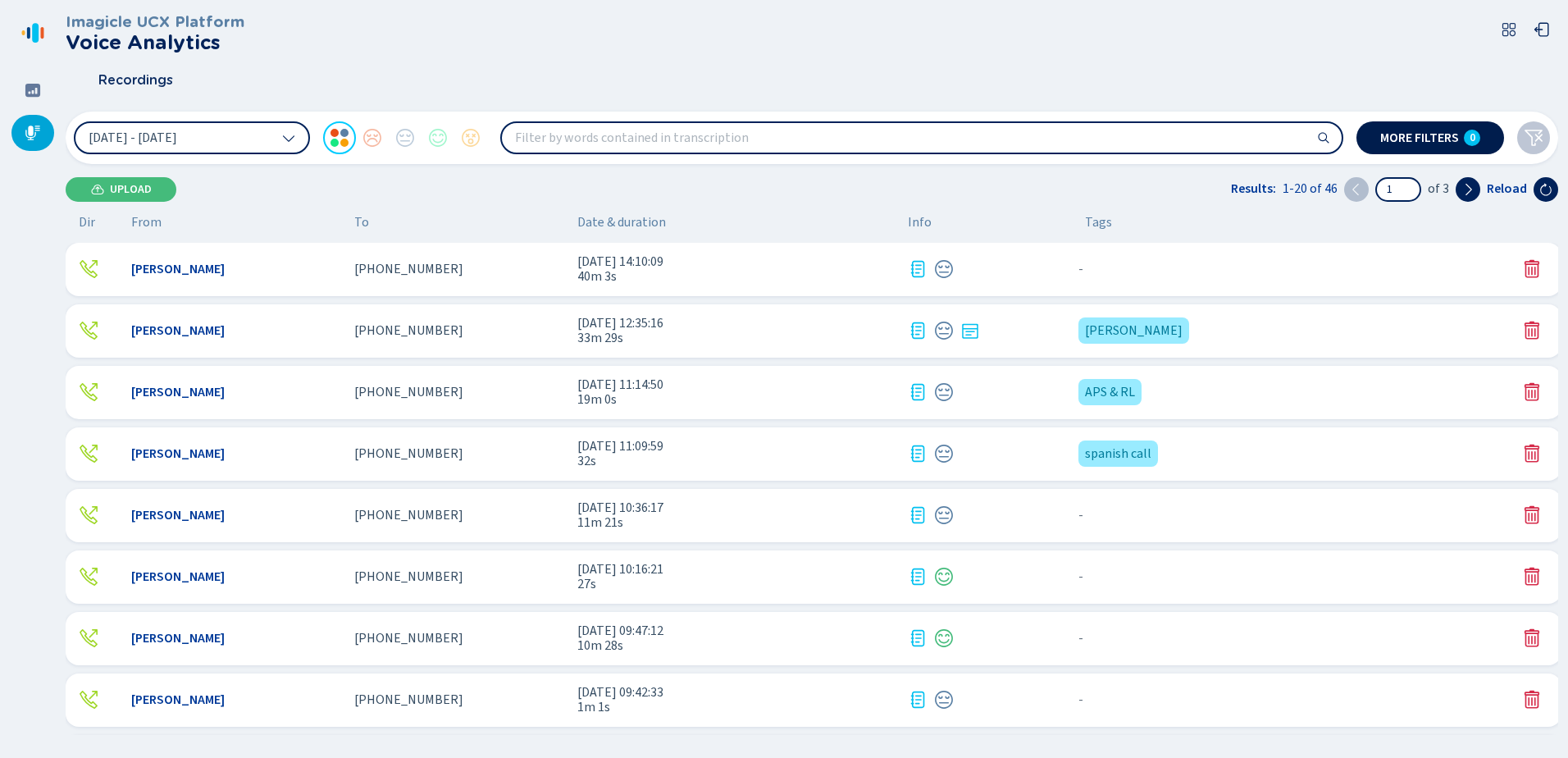
click at [1461, 131] on button "More filters 0" at bounding box center [1431, 138] width 148 height 33
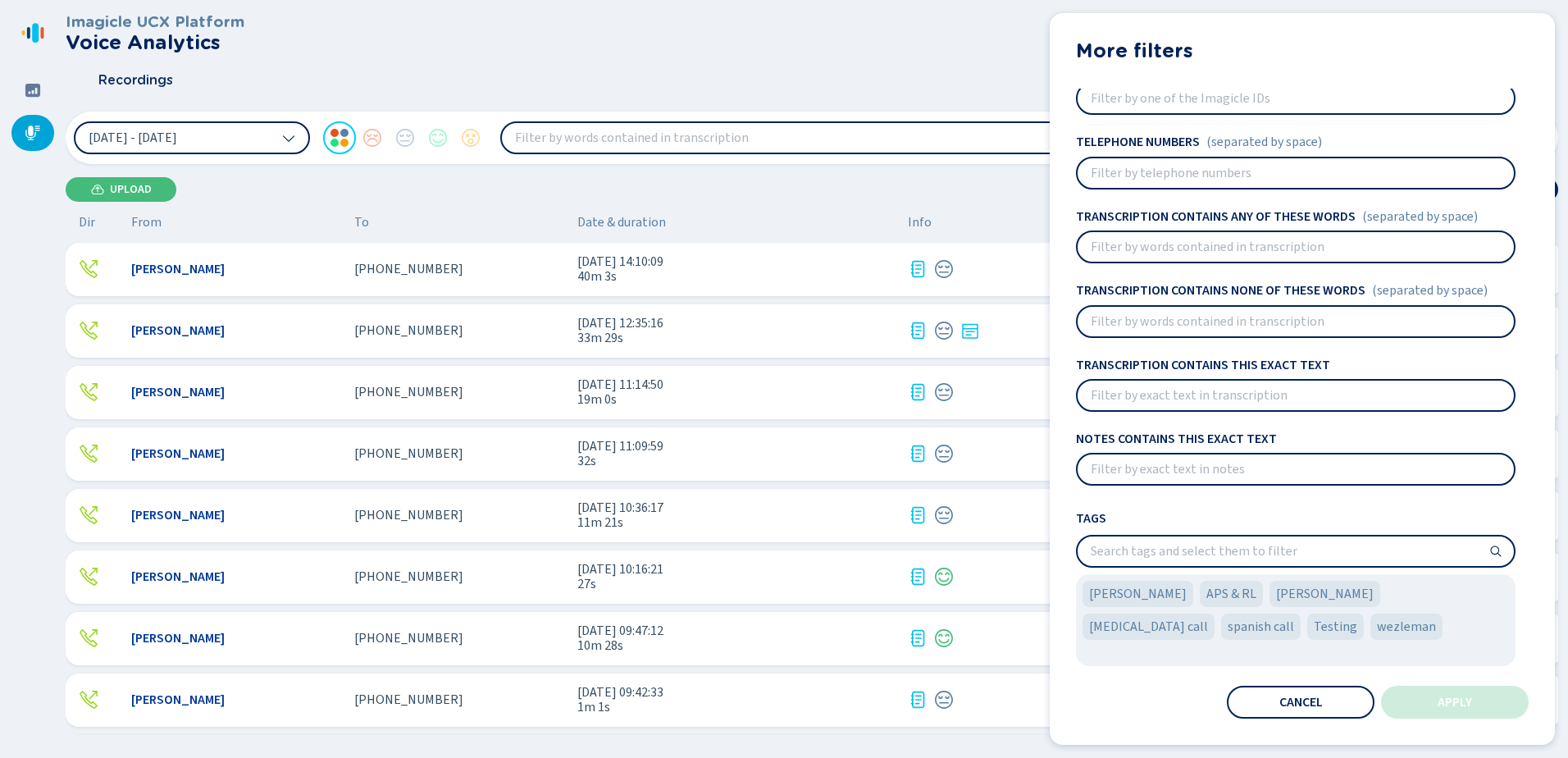
scroll to position [0, 0]
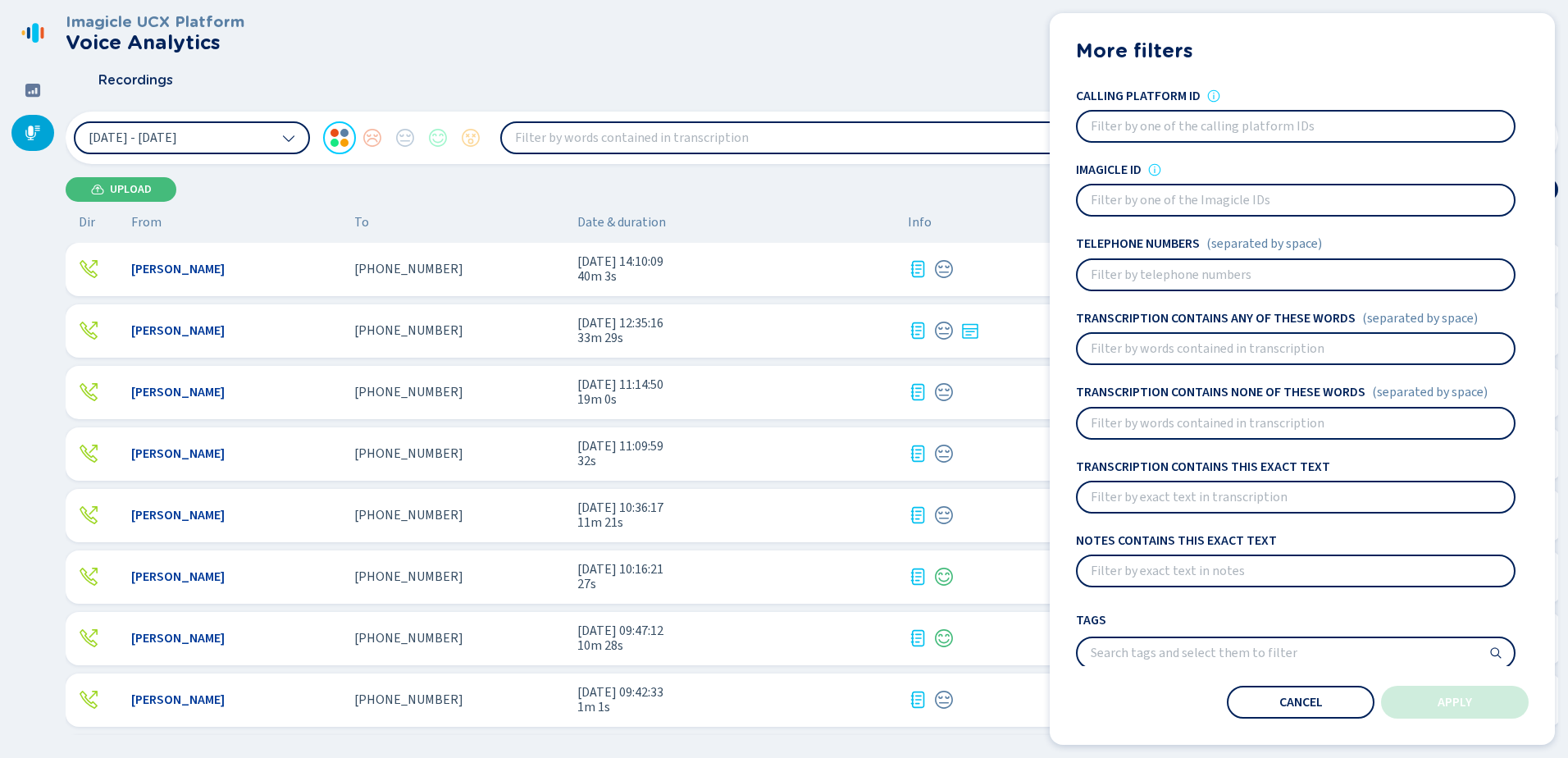
click at [850, 69] on div "Recordings" at bounding box center [812, 80] width 1493 height 41
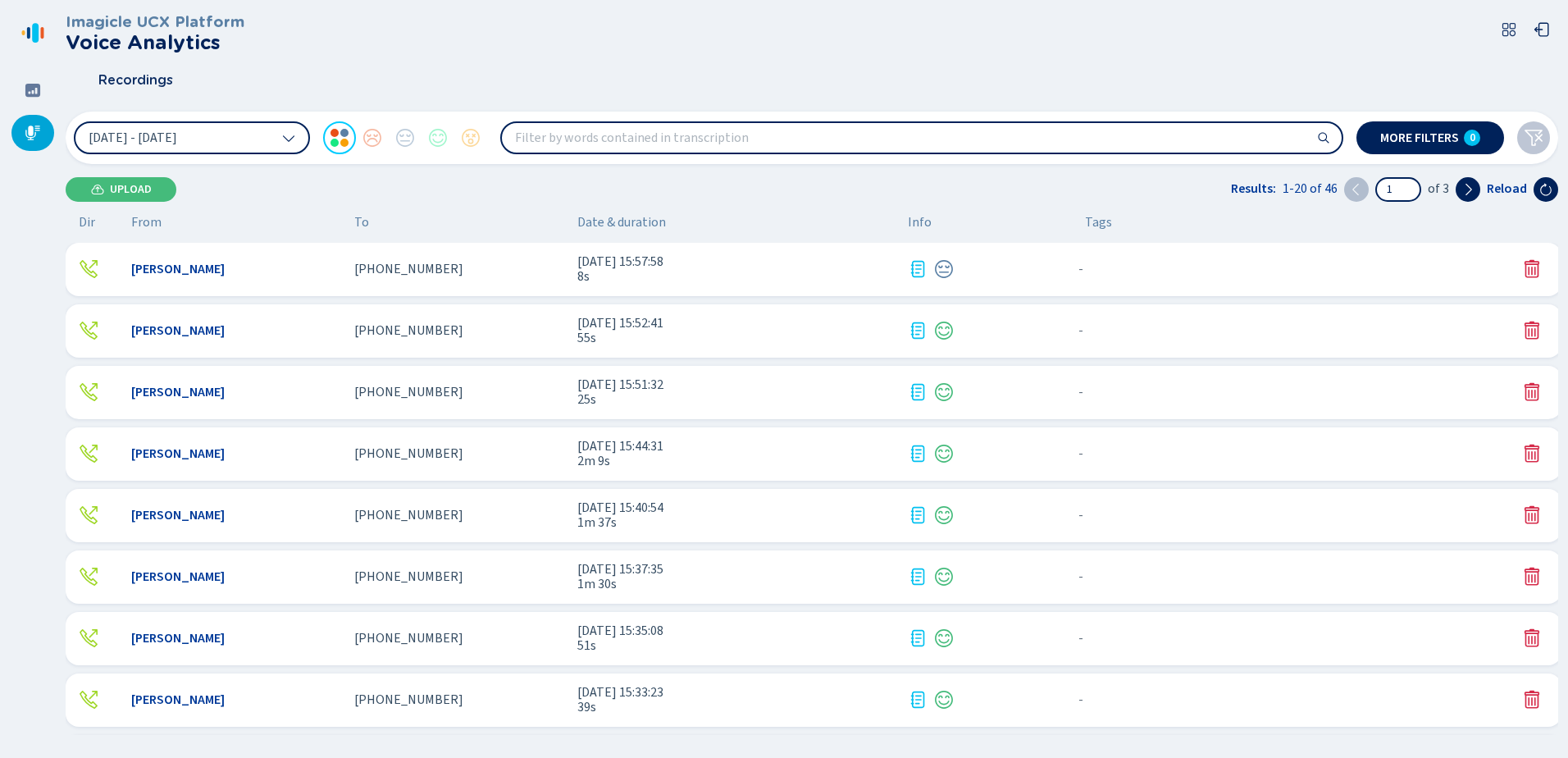
click at [505, 63] on div "Recordings" at bounding box center [812, 80] width 1493 height 41
click at [1516, 24] on icon at bounding box center [1510, 29] width 16 height 16
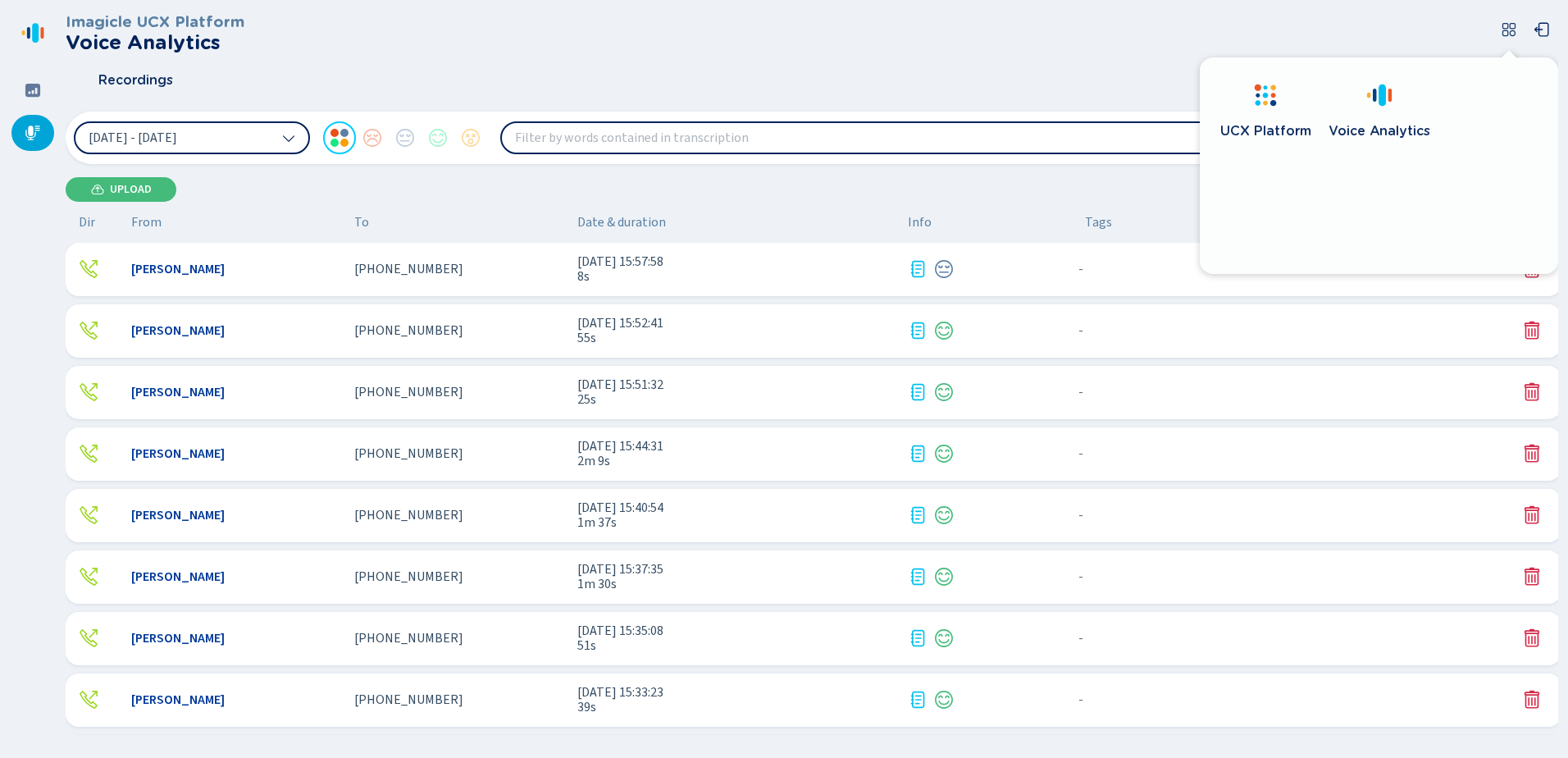
click at [1440, 31] on div "Imagicle UCX Platform Voice Analytics" at bounding box center [812, 33] width 1493 height 40
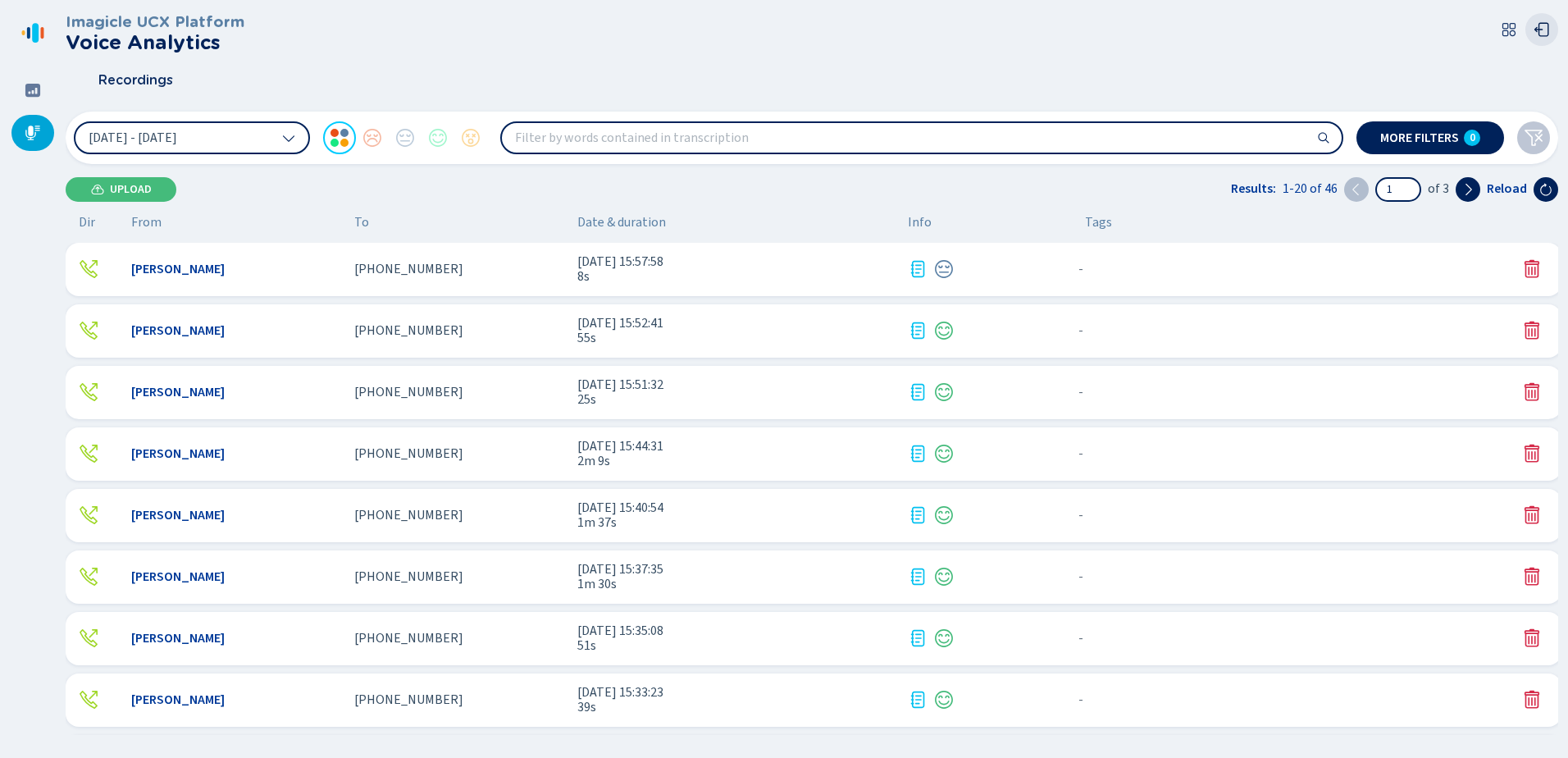
click at [1538, 30] on icon at bounding box center [1542, 29] width 16 height 16
